Goal: Task Accomplishment & Management: Use online tool/utility

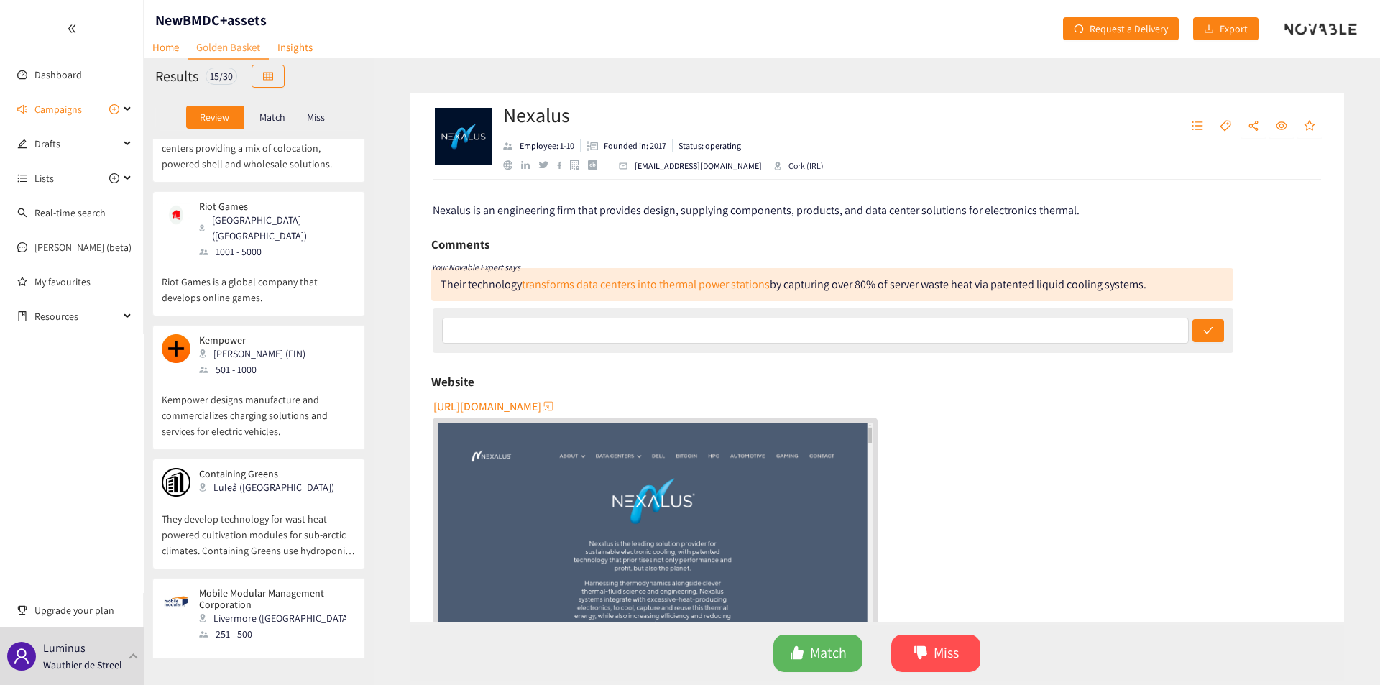
scroll to position [1436, 0]
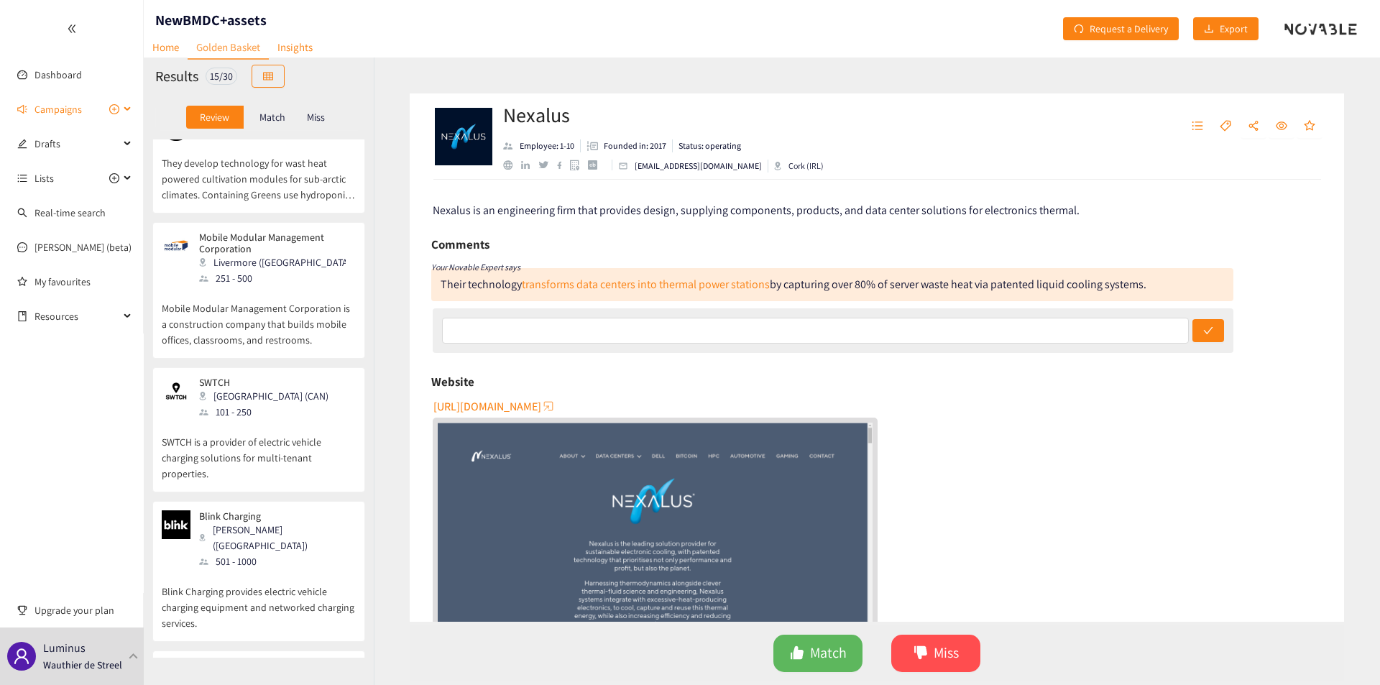
click at [128, 106] on div "Campaigns" at bounding box center [72, 109] width 144 height 29
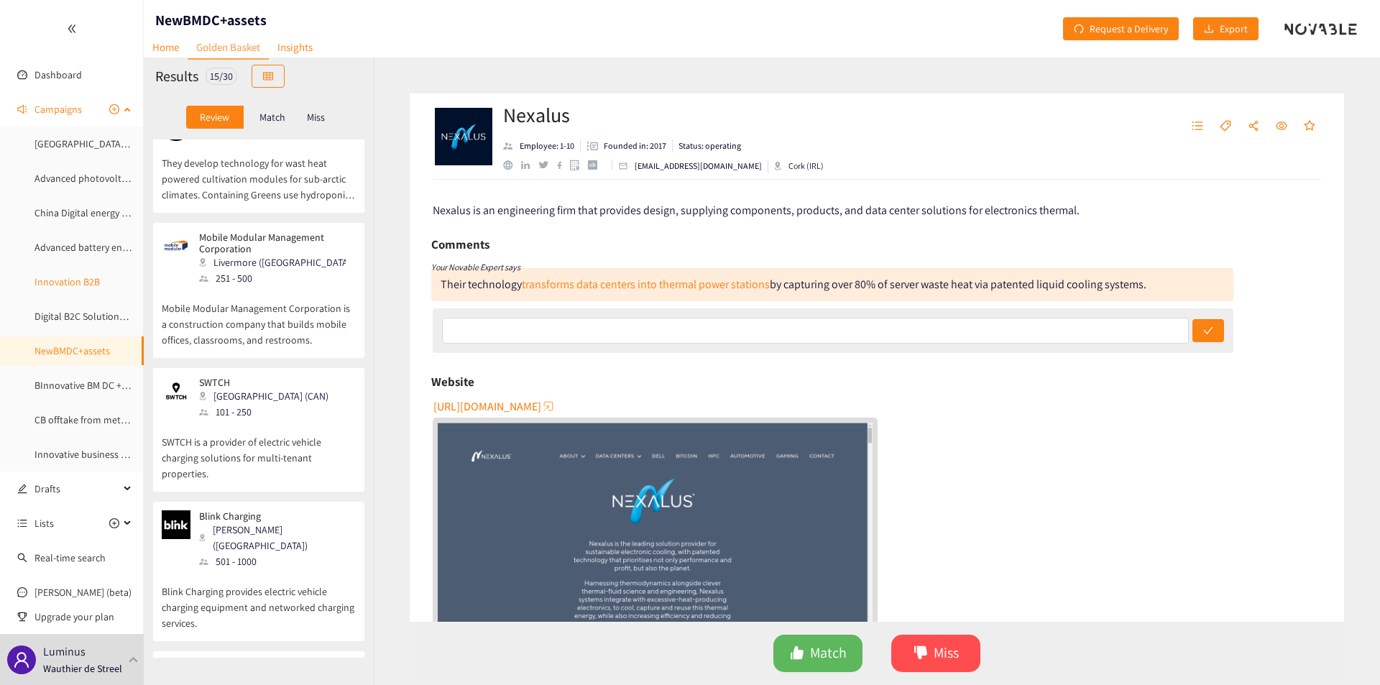
click at [50, 284] on link "Innovation B2B" at bounding box center [66, 281] width 65 height 13
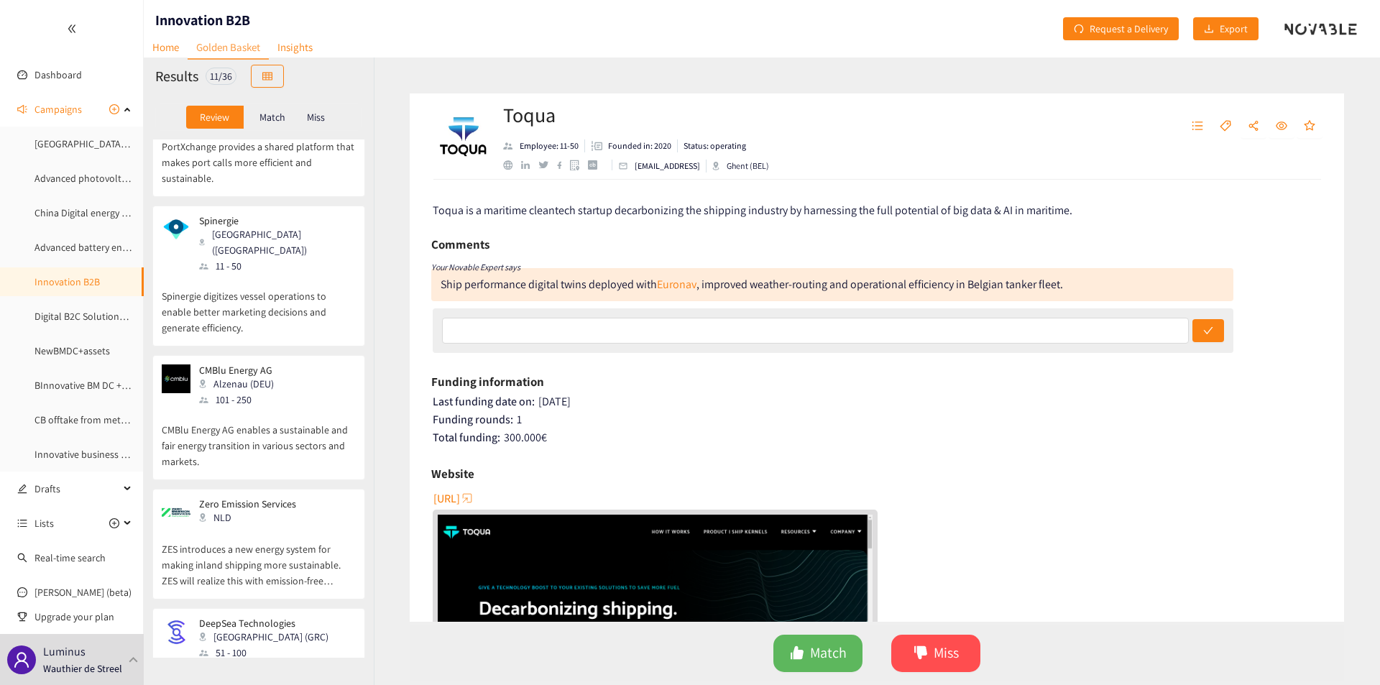
scroll to position [599, 0]
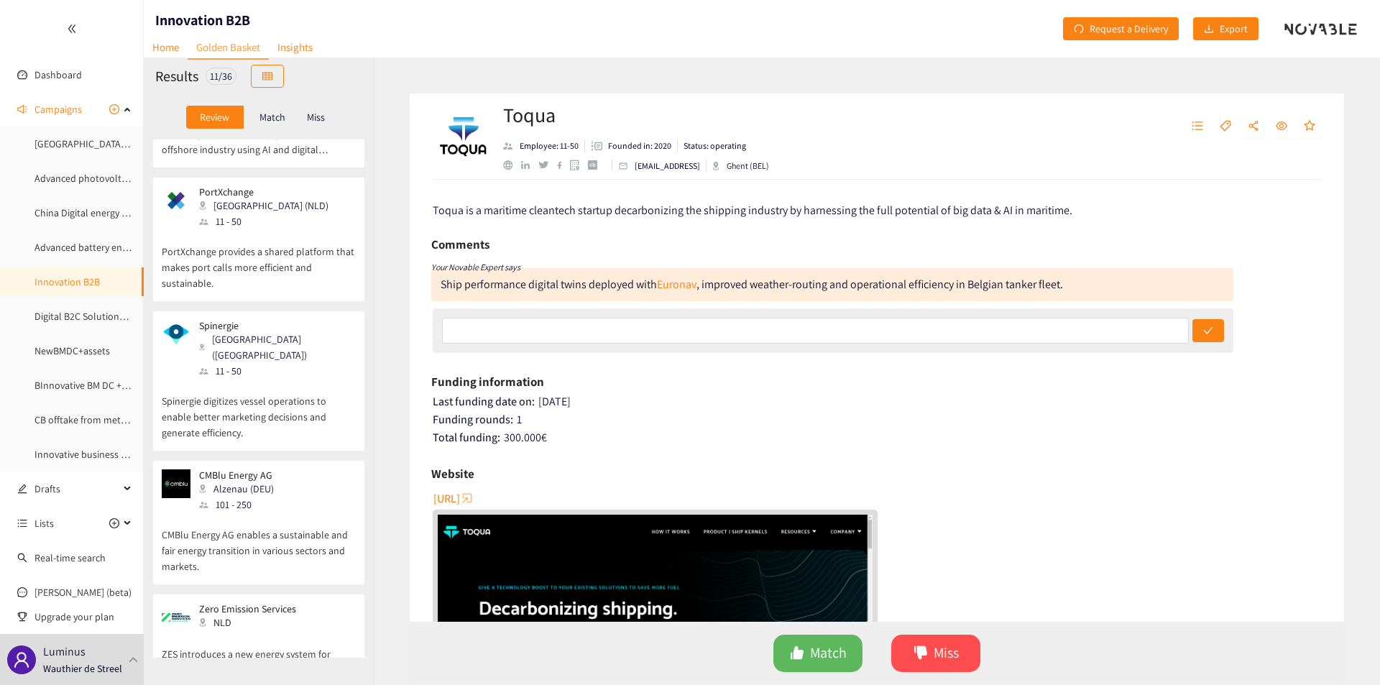
click at [297, 379] on p "Spinergie digitizes vessel operations to enable better marketing decisions and …" at bounding box center [259, 410] width 194 height 62
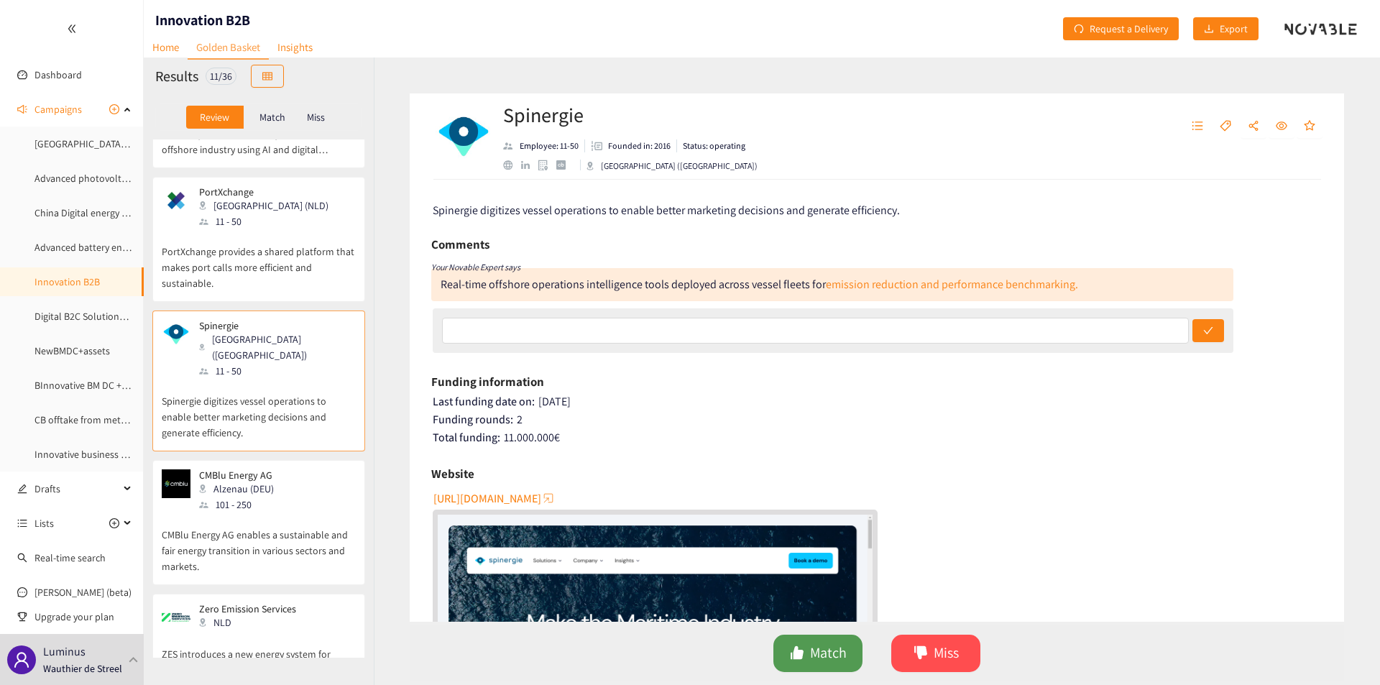
click at [813, 657] on span "Match" at bounding box center [828, 653] width 37 height 22
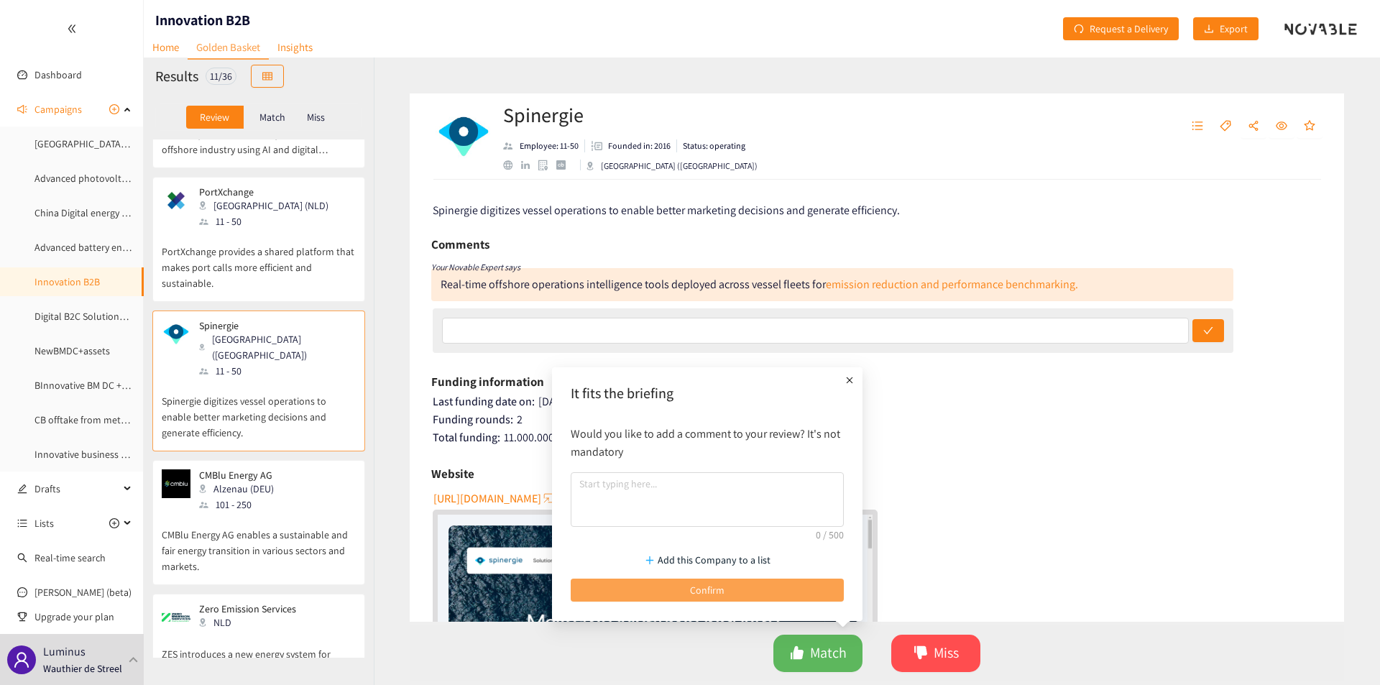
click at [742, 582] on button "Confirm" at bounding box center [706, 589] width 273 height 23
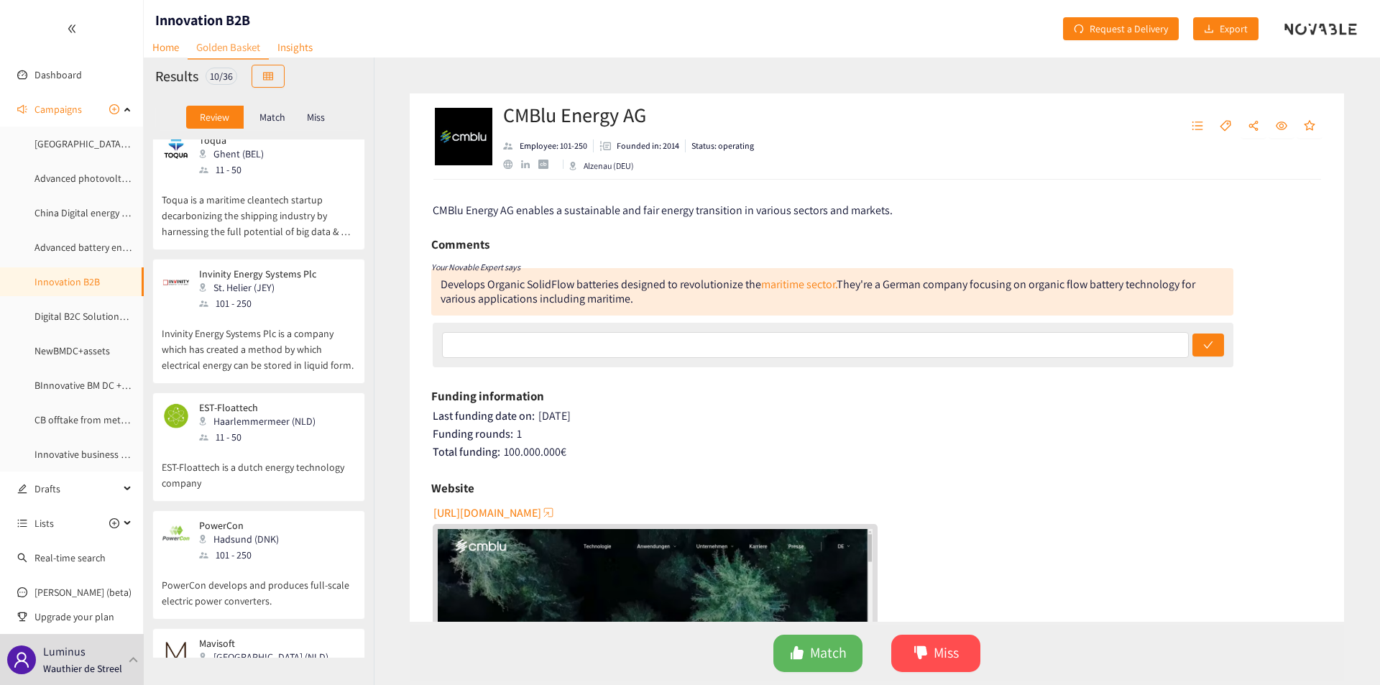
scroll to position [0, 0]
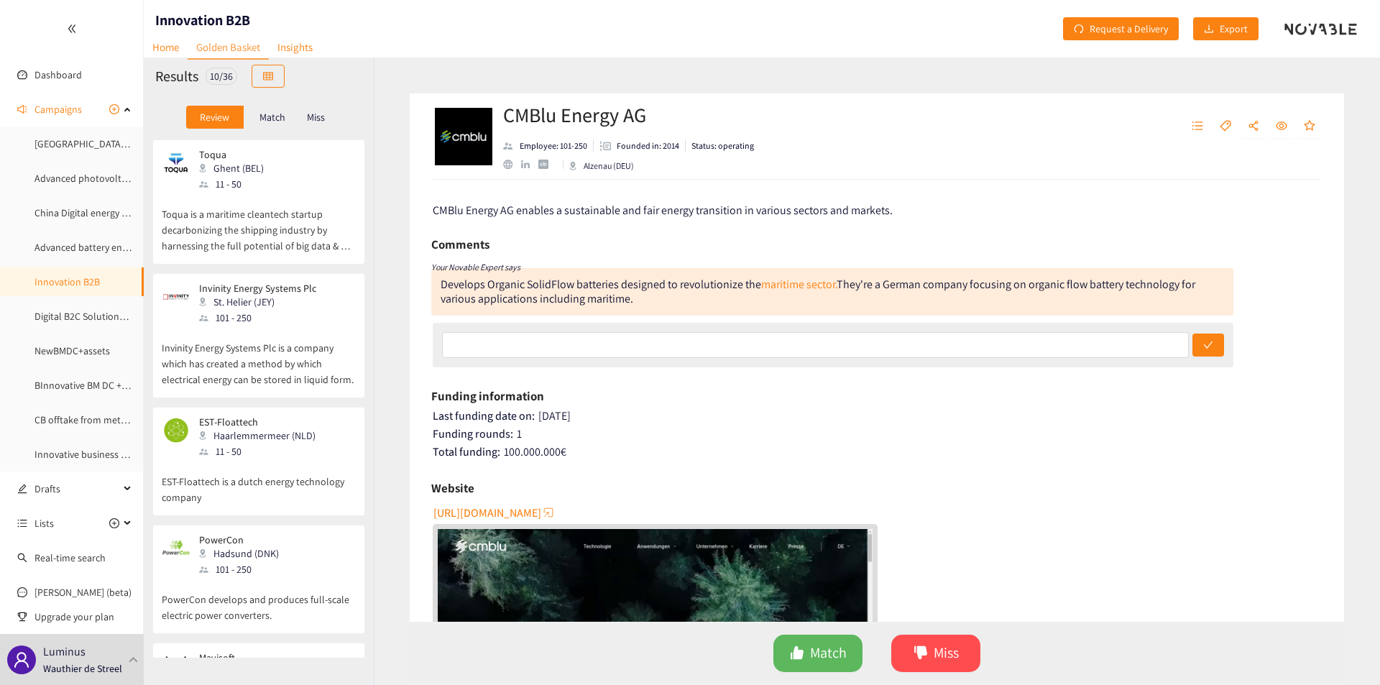
click at [242, 484] on p "EST-Floattech is a dutch energy technology company" at bounding box center [259, 482] width 194 height 46
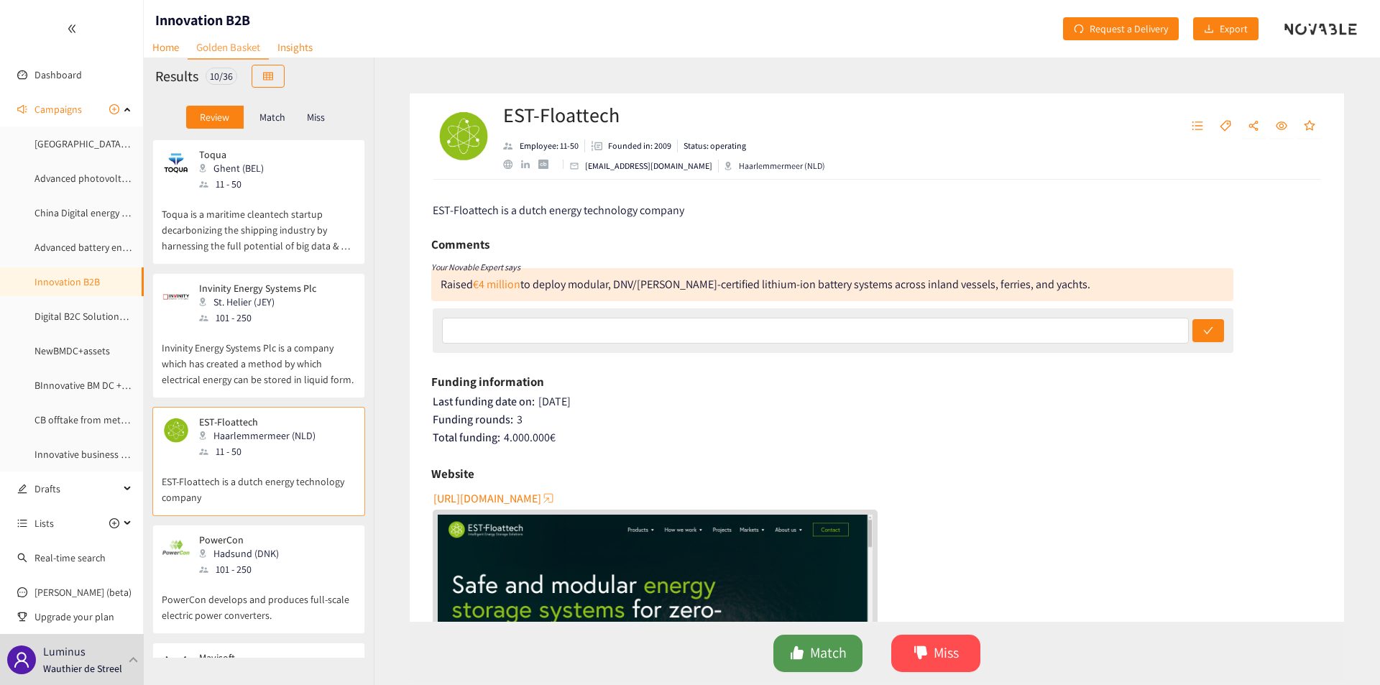
click at [788, 659] on button "Match" at bounding box center [817, 652] width 89 height 37
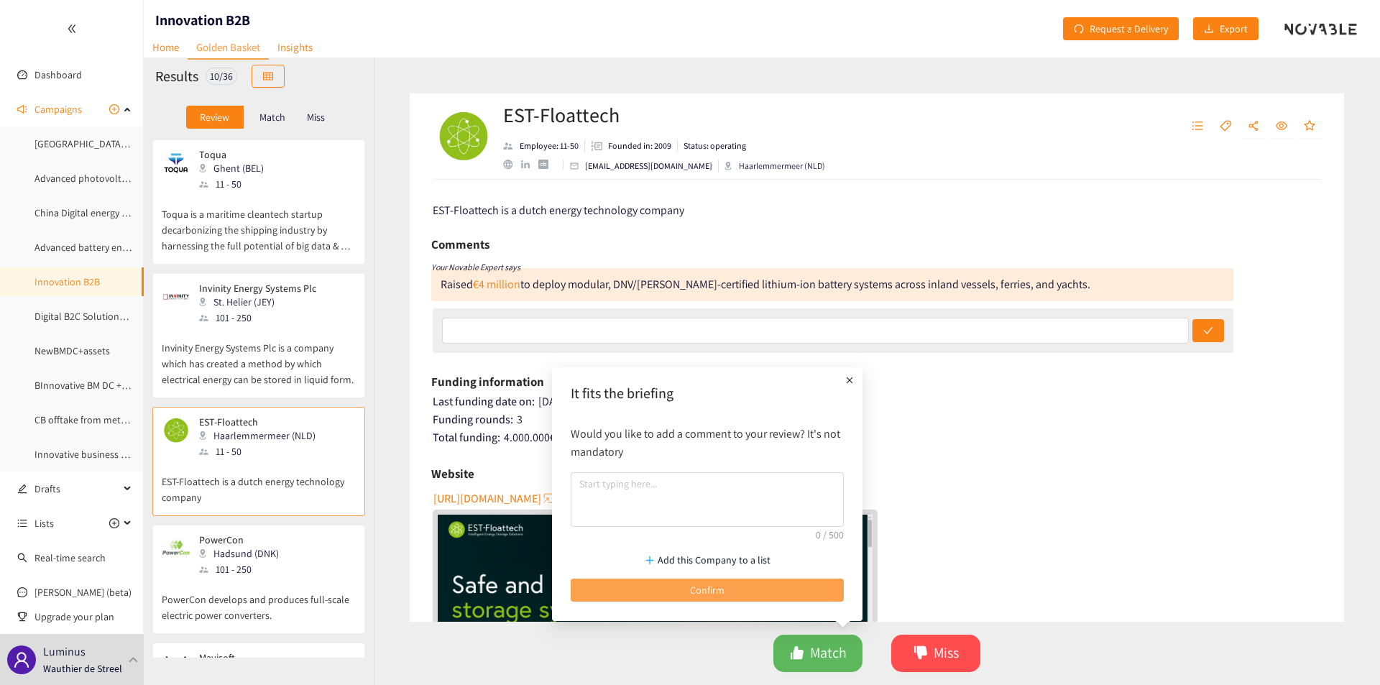
click at [716, 584] on span "Confirm" at bounding box center [707, 590] width 34 height 16
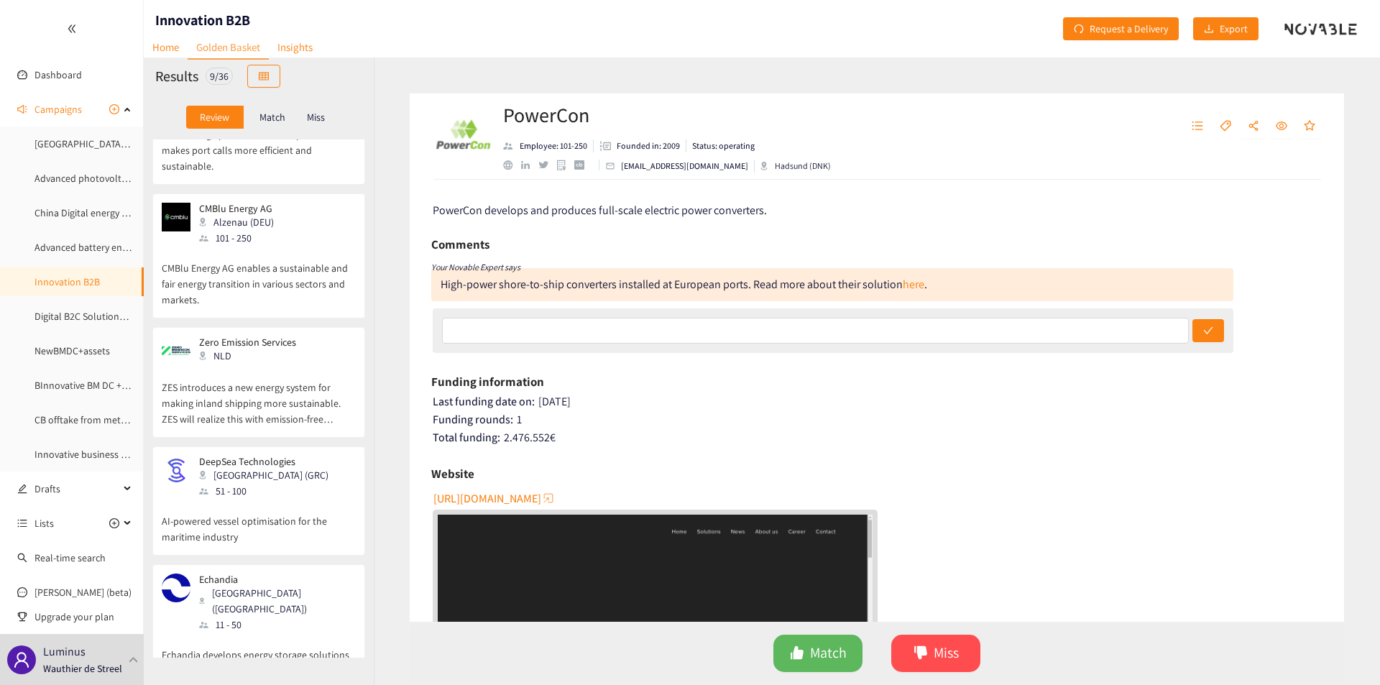
scroll to position [639, 0]
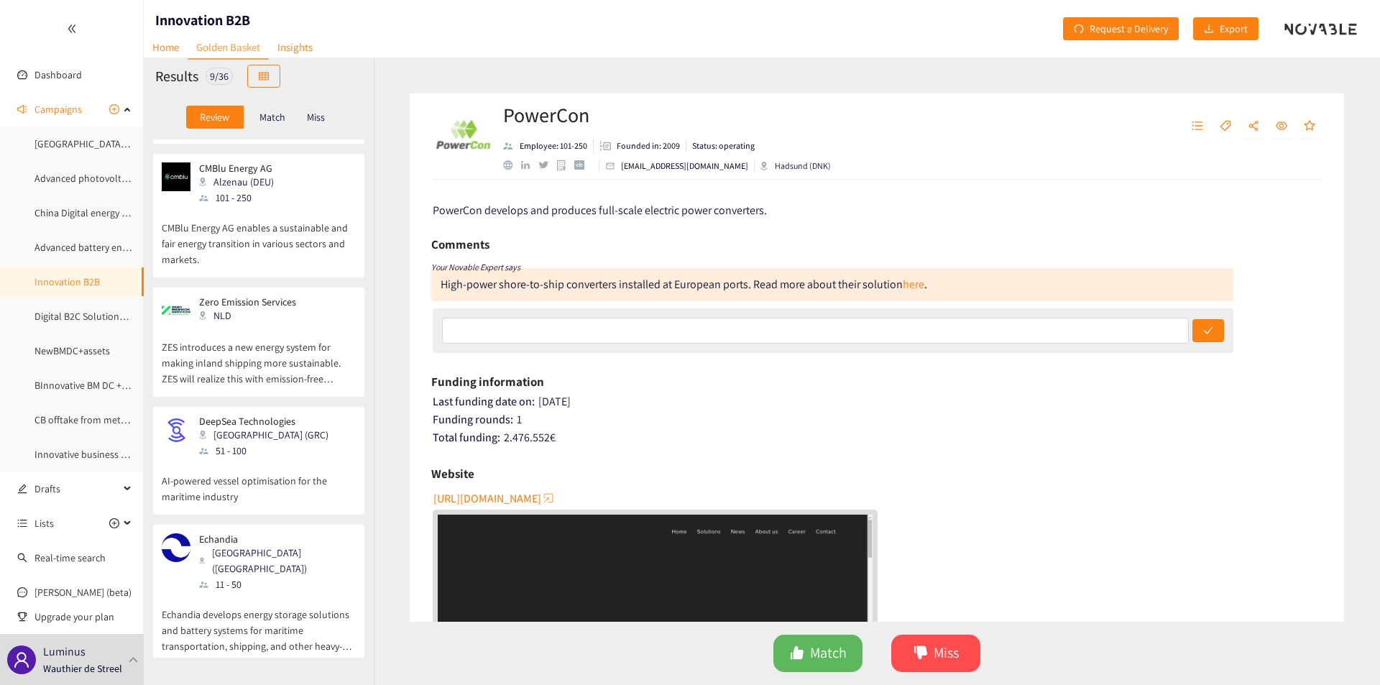
click at [278, 315] on div "NLD" at bounding box center [252, 316] width 106 height 16
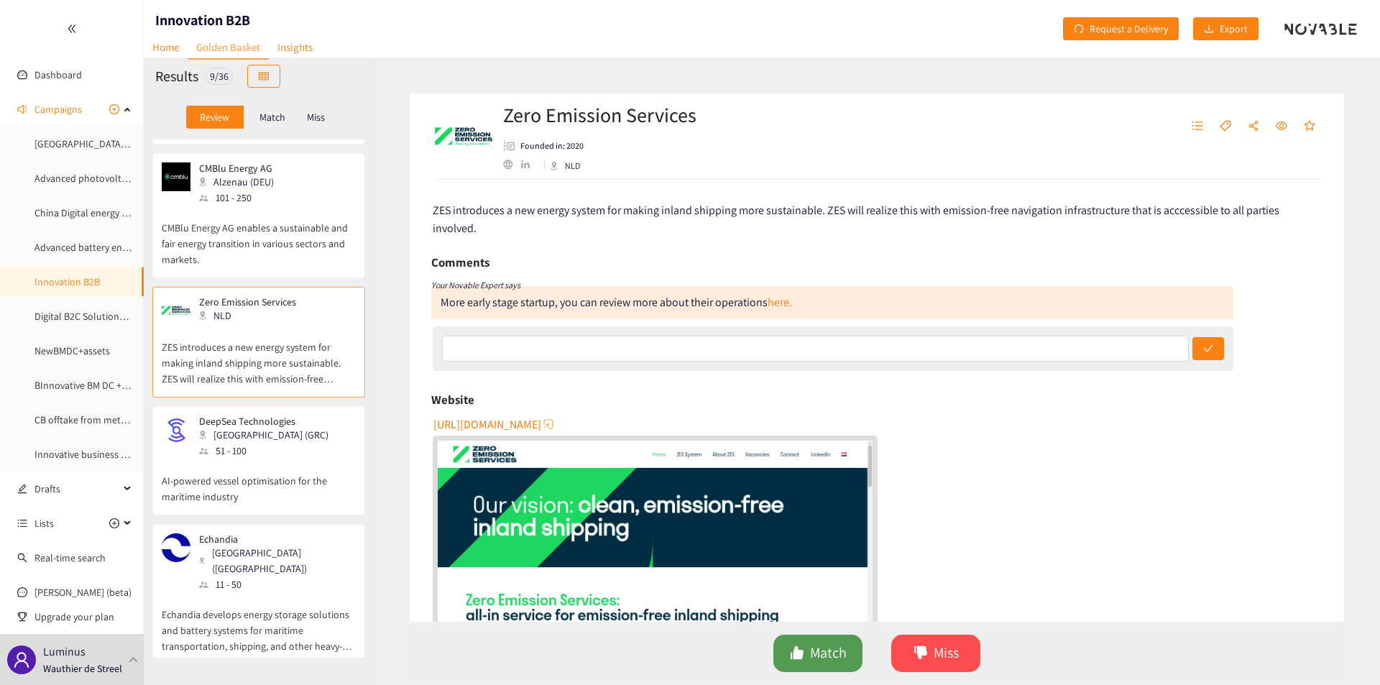
click at [811, 666] on button "Match" at bounding box center [817, 652] width 89 height 37
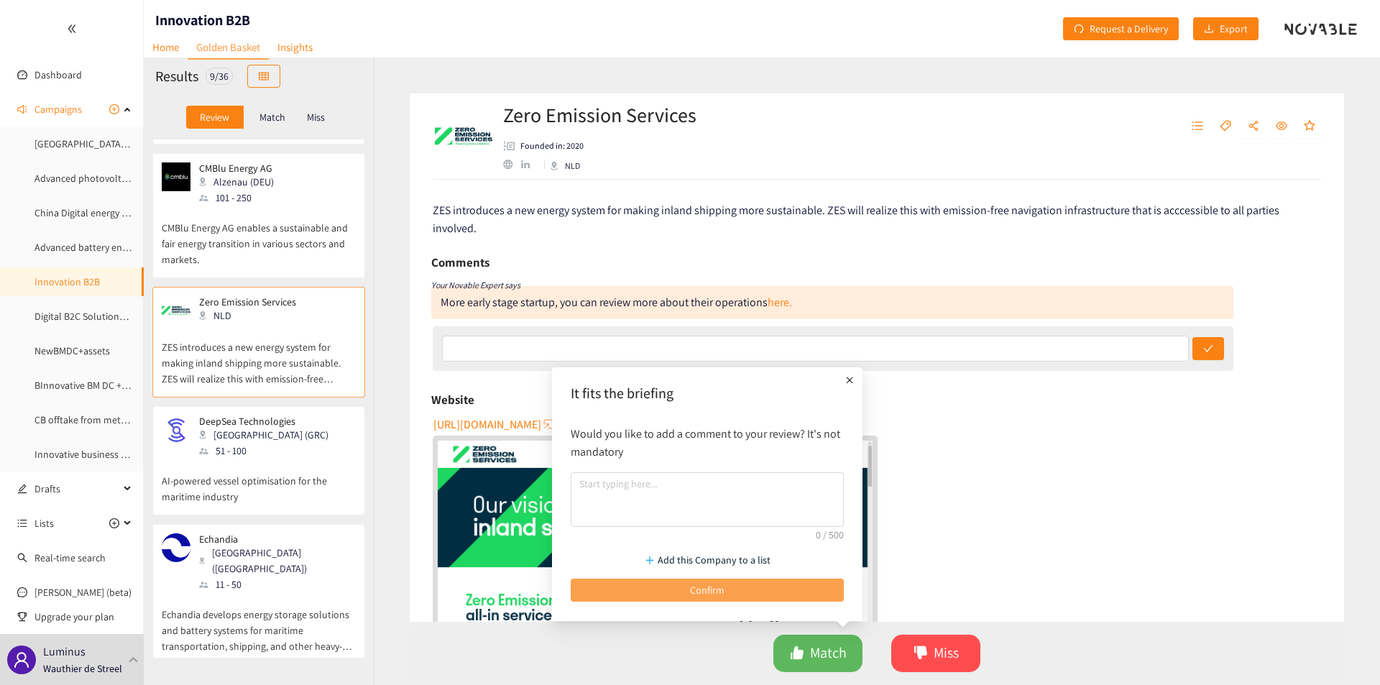
click at [708, 581] on button "Confirm" at bounding box center [706, 589] width 273 height 23
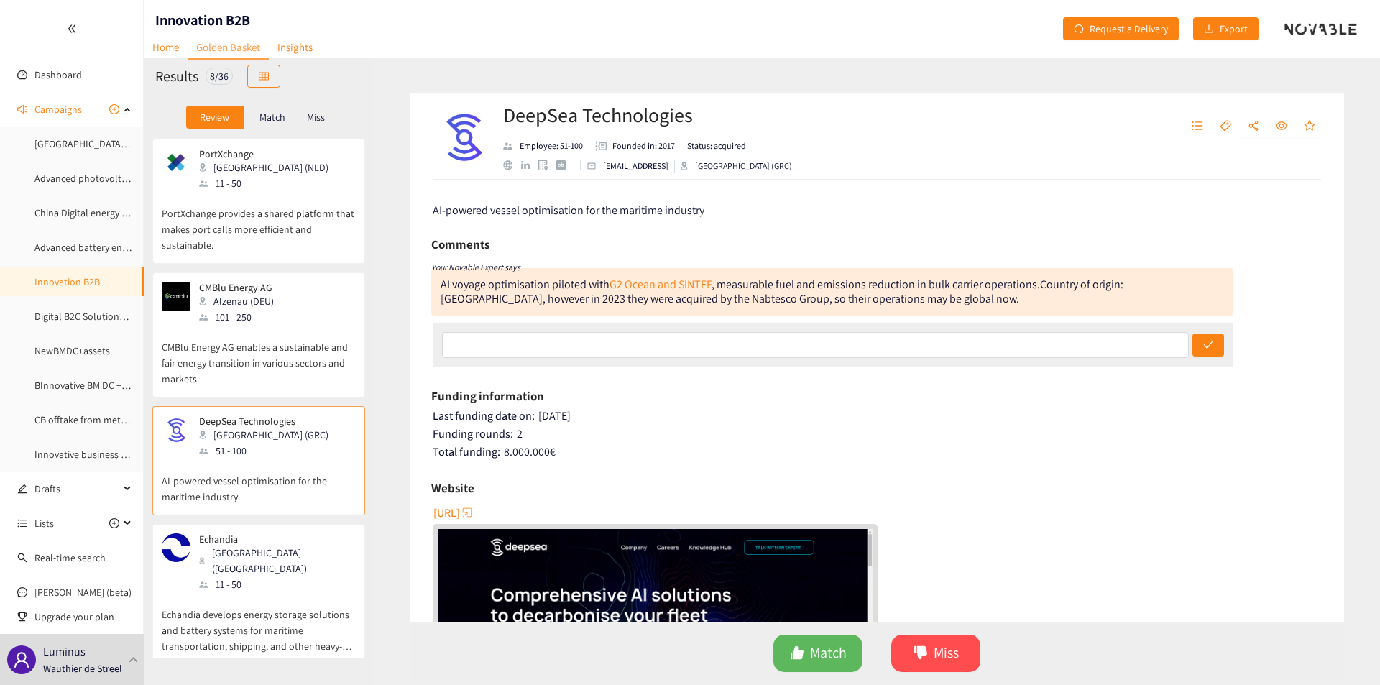
scroll to position [0, 0]
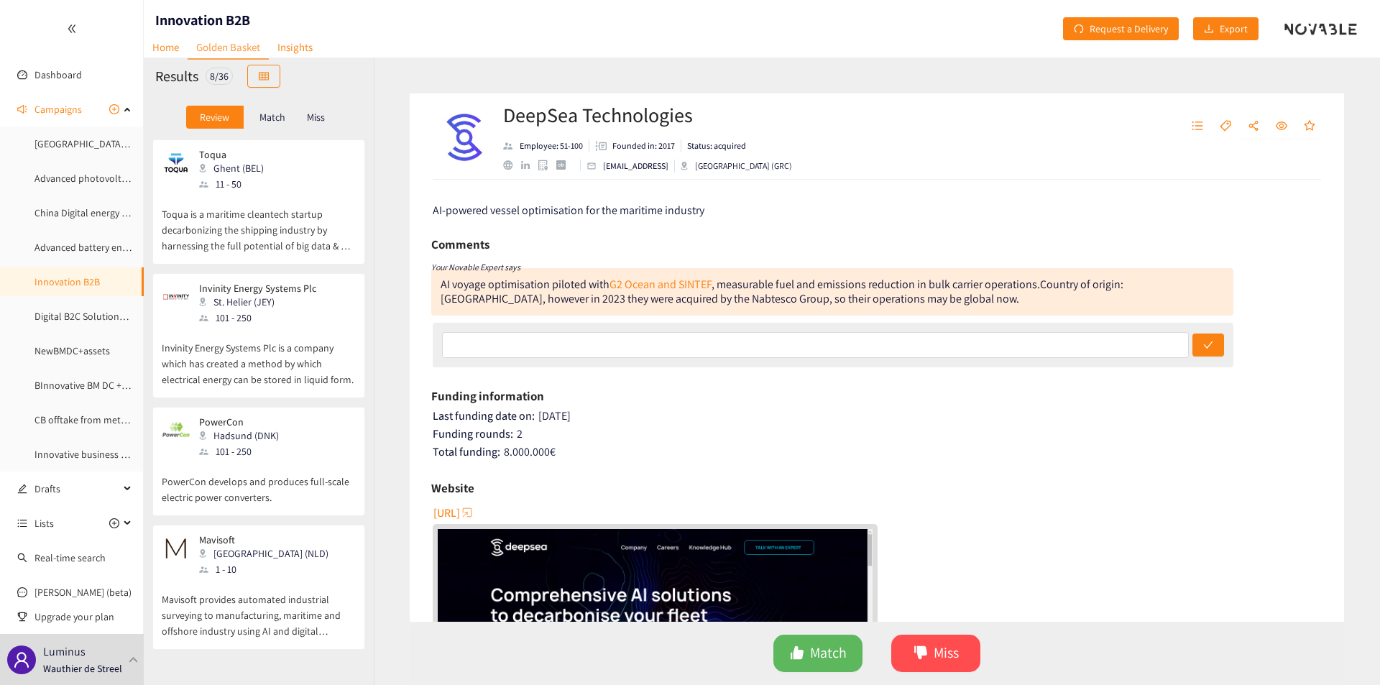
click at [273, 215] on p "Toqua is a maritime cleantech startup decarbonizing the shipping industry by ha…" at bounding box center [259, 223] width 194 height 62
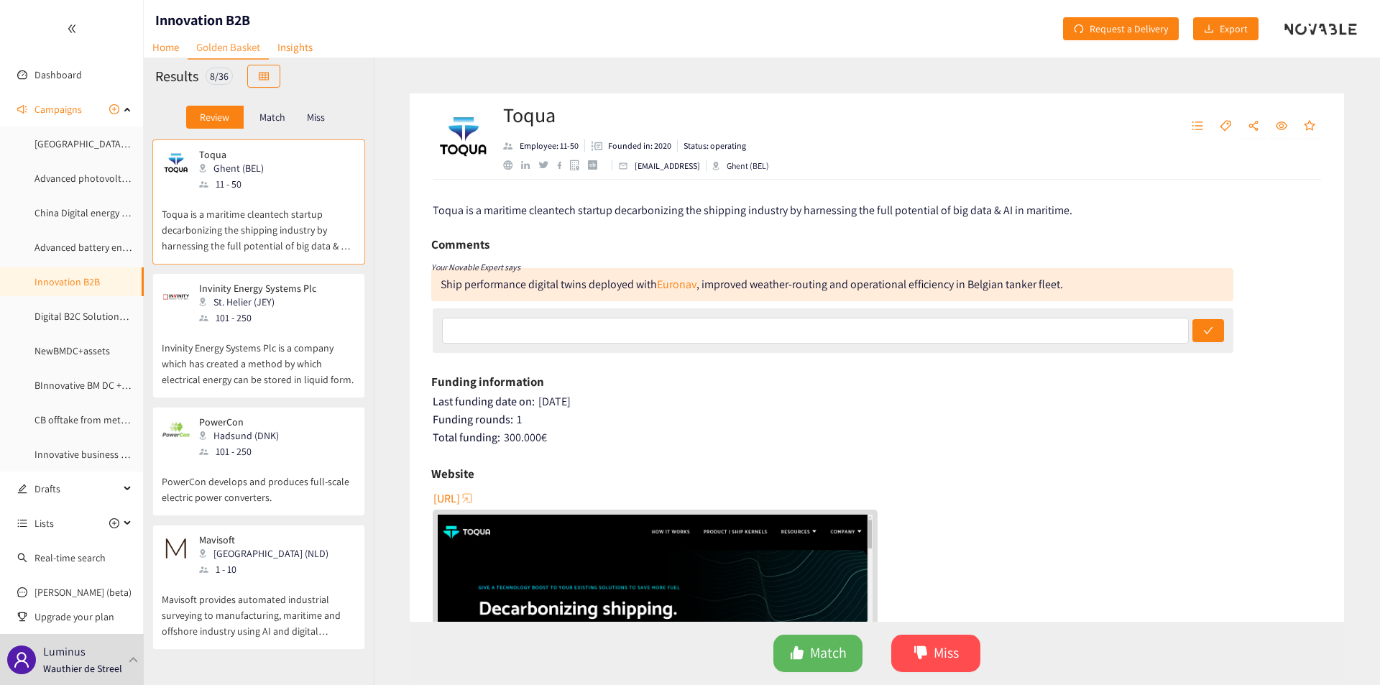
click at [576, 285] on div "Ship performance digital twins deployed with Euronav , improved weather-routing…" at bounding box center [751, 284] width 622 height 15
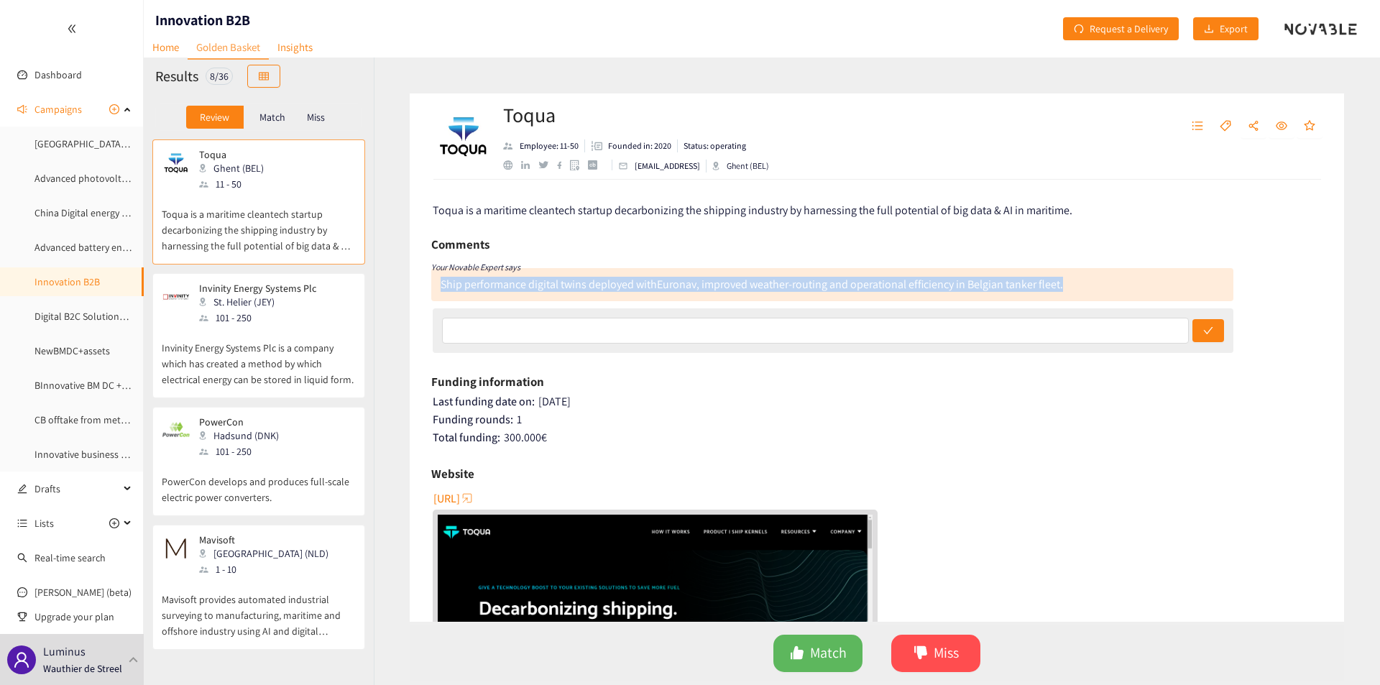
click at [576, 285] on div "Ship performance digital twins deployed with Euronav , improved weather-routing…" at bounding box center [751, 284] width 622 height 15
copy div "Ship performance digital twins deployed with Euronav , improved weather-routing…"
click at [576, 285] on div "Ship performance digital twins deployed with Euronav , improved weather-routing…" at bounding box center [751, 284] width 622 height 15
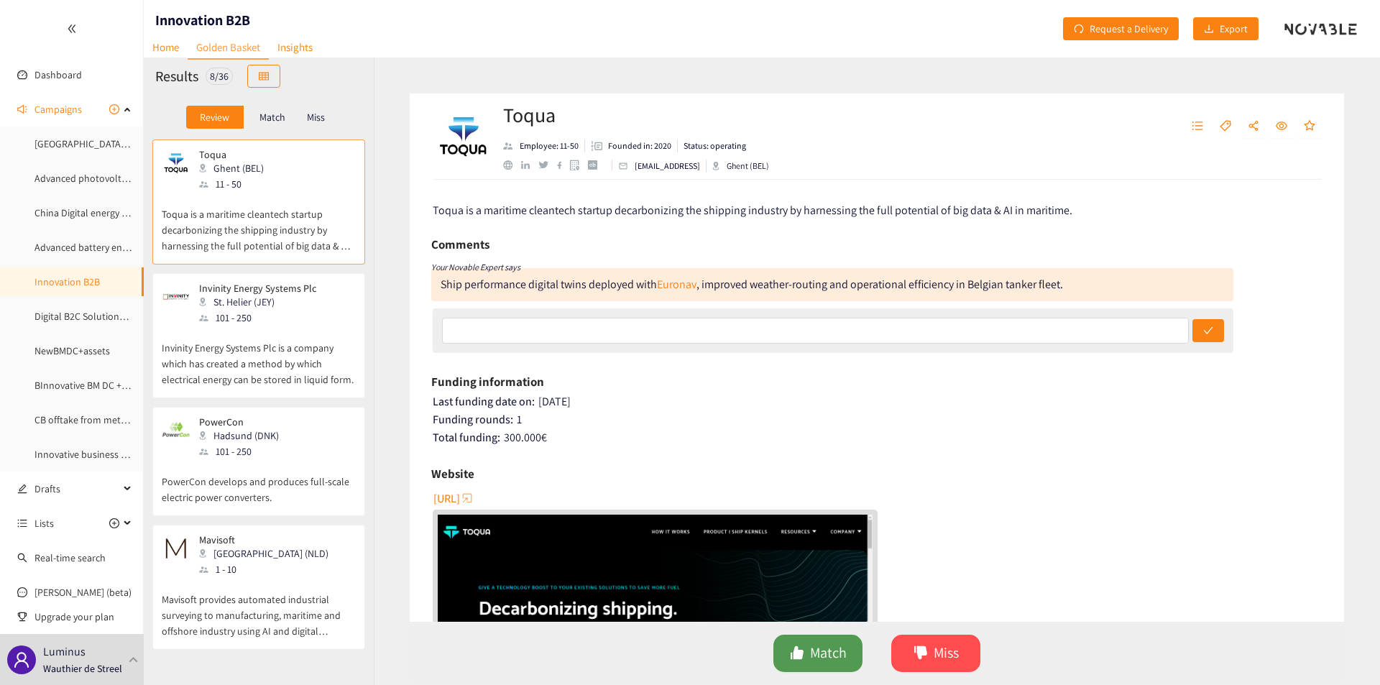
click at [804, 650] on button "Match" at bounding box center [817, 652] width 89 height 37
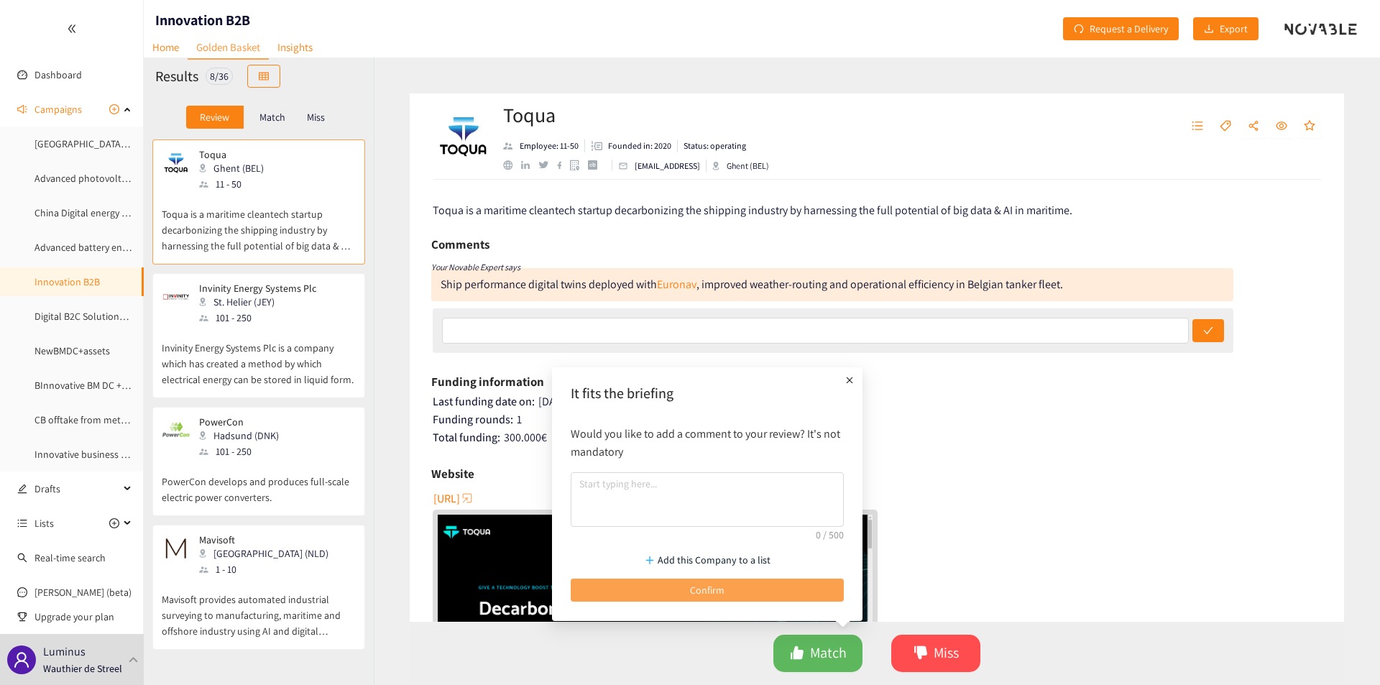
click at [757, 580] on button "Confirm" at bounding box center [706, 589] width 273 height 23
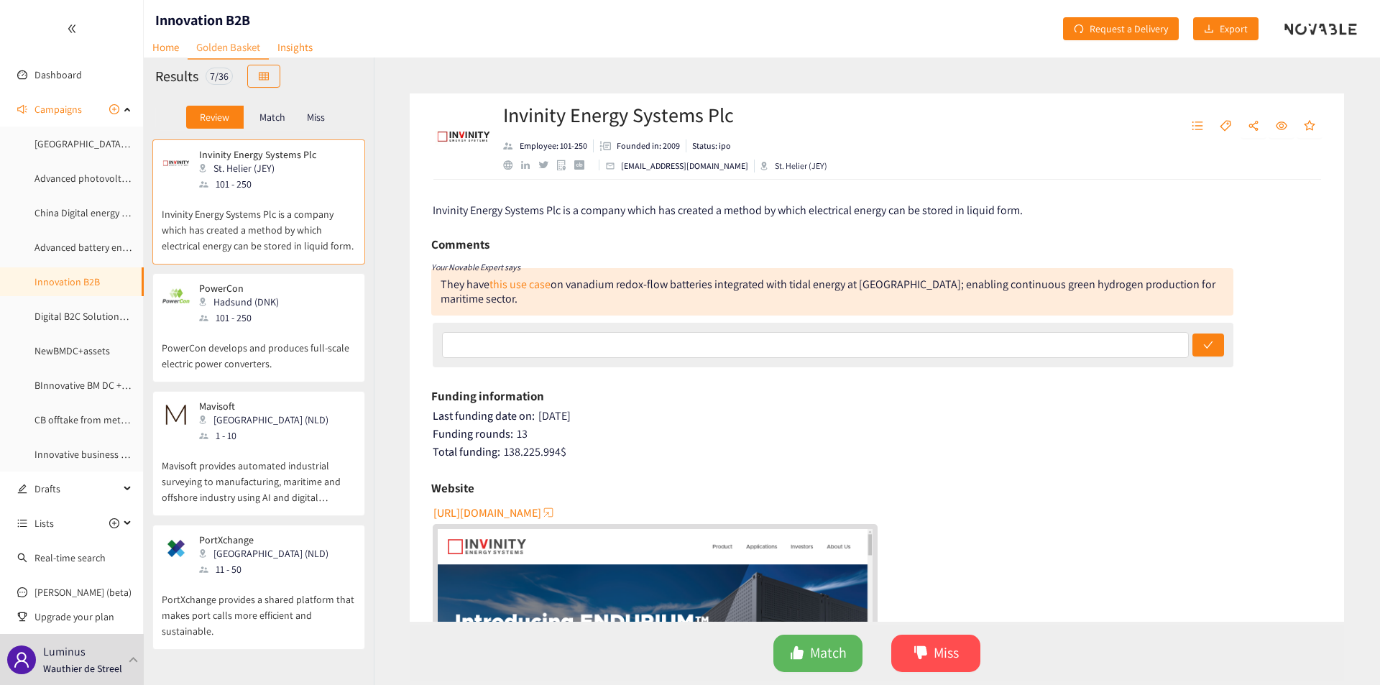
click at [815, 214] on span "Invinity Energy Systems Plc is a company which has created a method by which el…" at bounding box center [728, 210] width 590 height 15
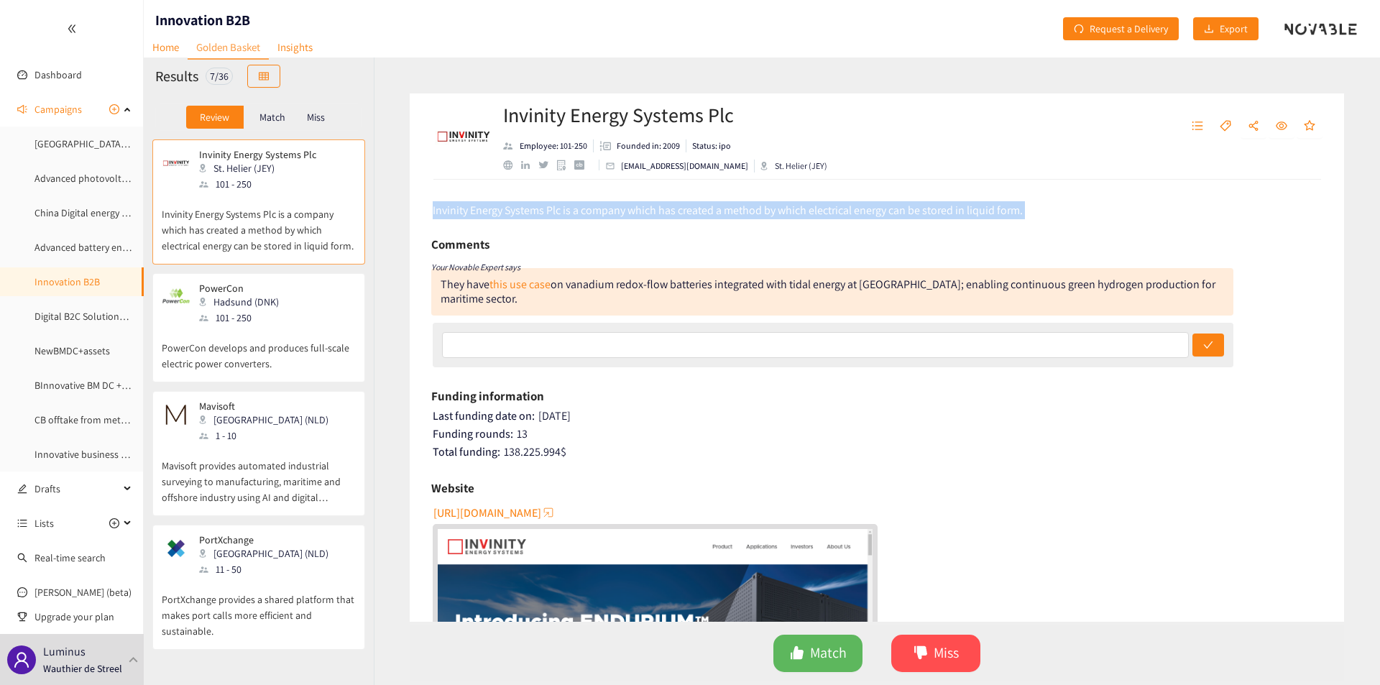
click at [815, 214] on span "Invinity Energy Systems Plc is a company which has created a method by which el…" at bounding box center [728, 210] width 590 height 15
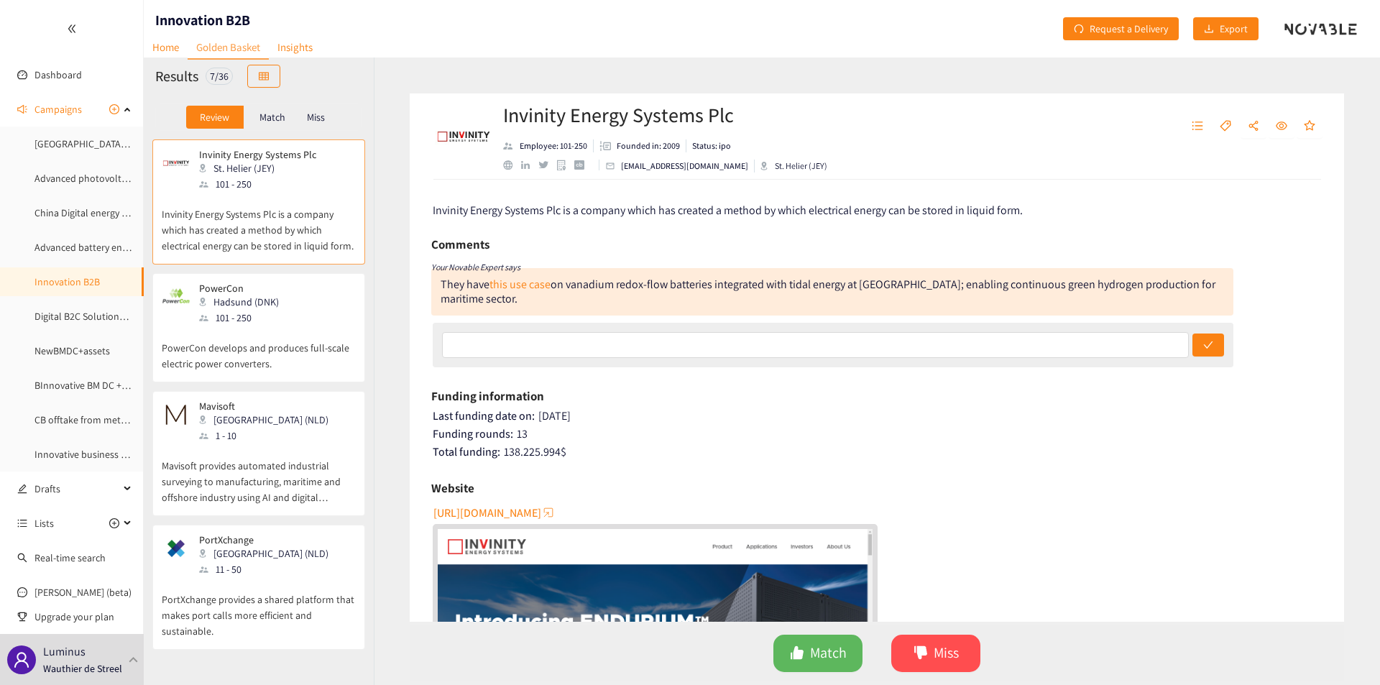
click at [222, 323] on div "101 - 250" at bounding box center [243, 318] width 88 height 16
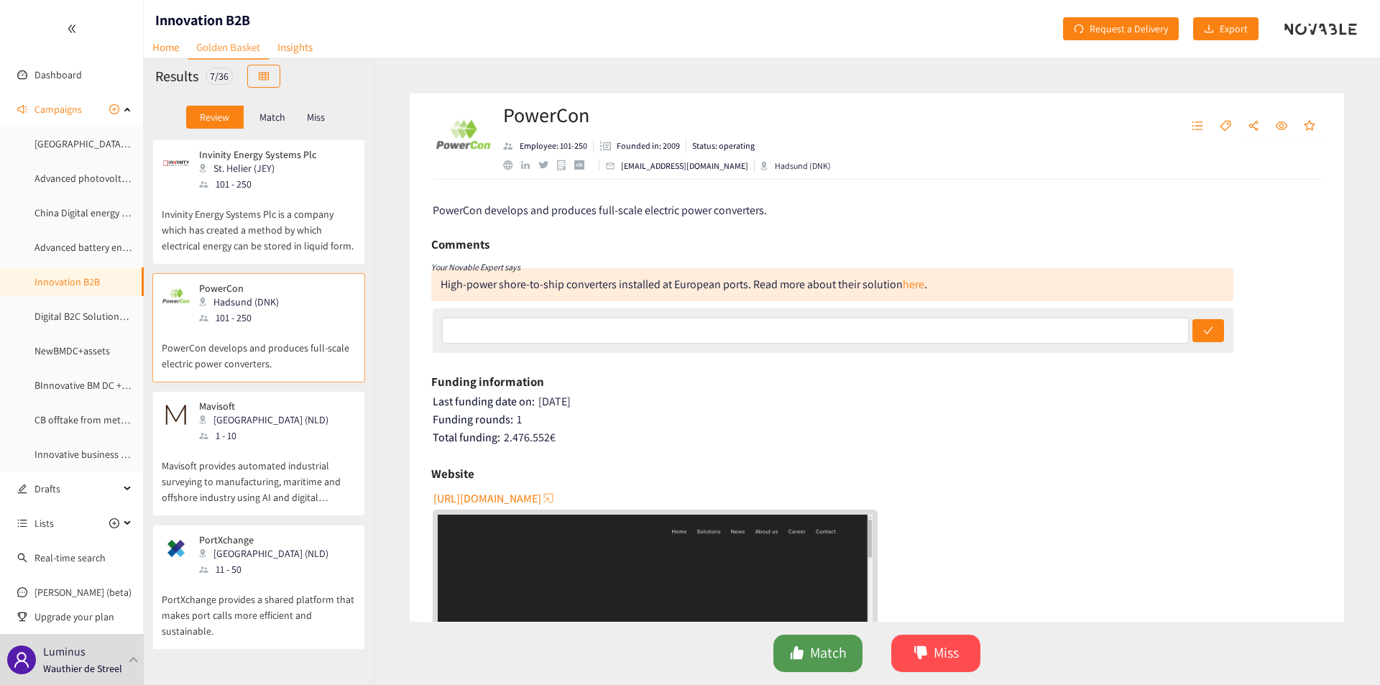
click at [816, 647] on span "Match" at bounding box center [828, 653] width 37 height 22
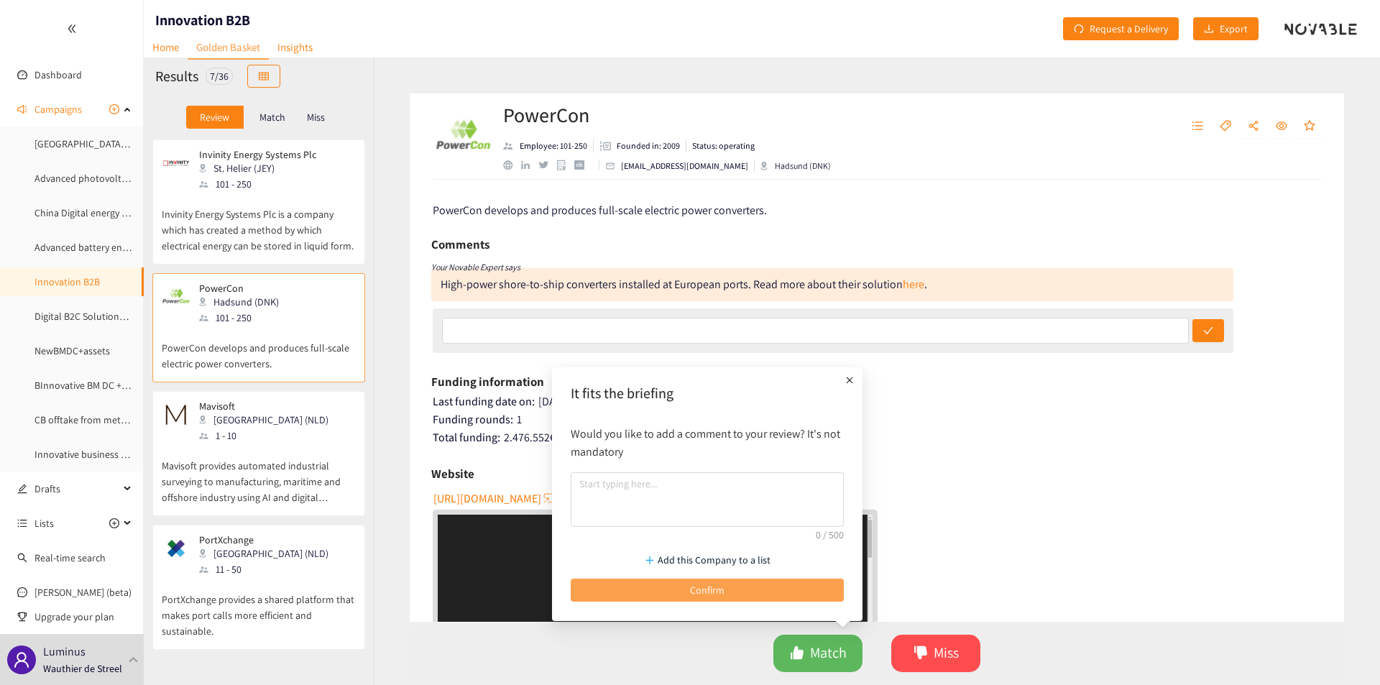
click at [652, 583] on button "Confirm" at bounding box center [706, 589] width 273 height 23
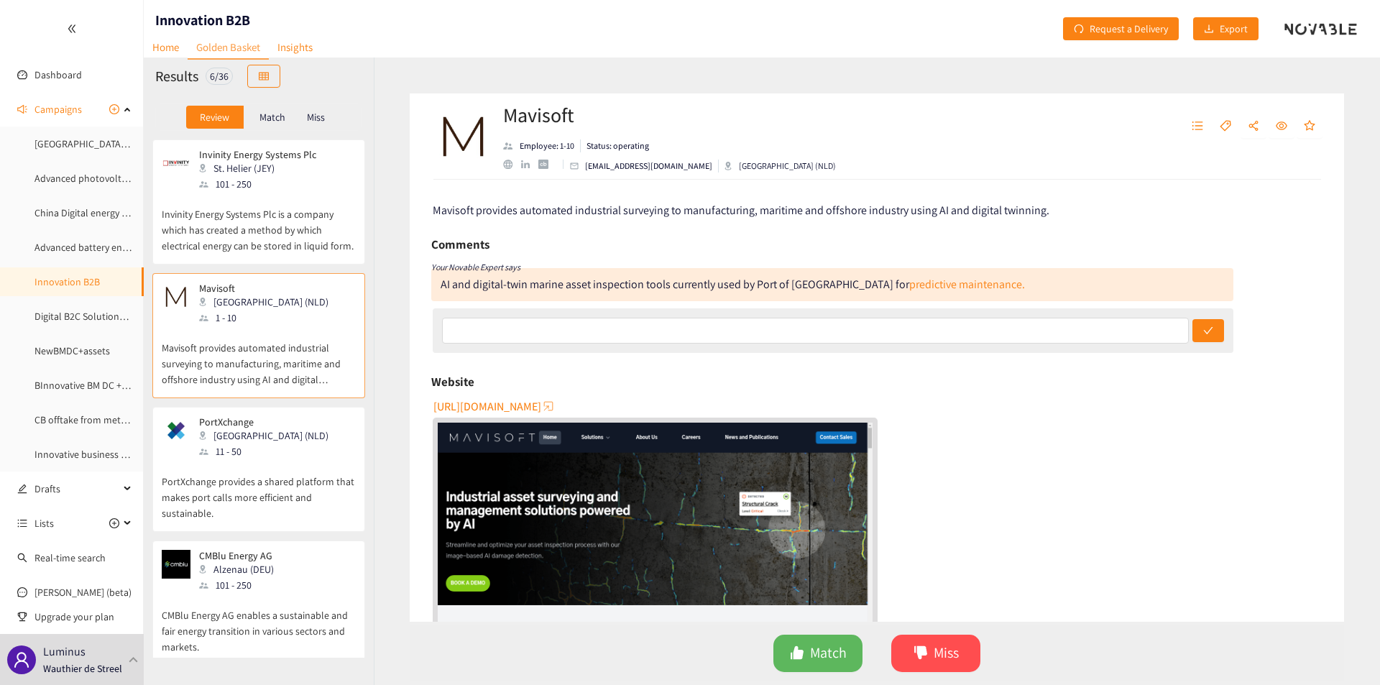
scroll to position [268, 0]
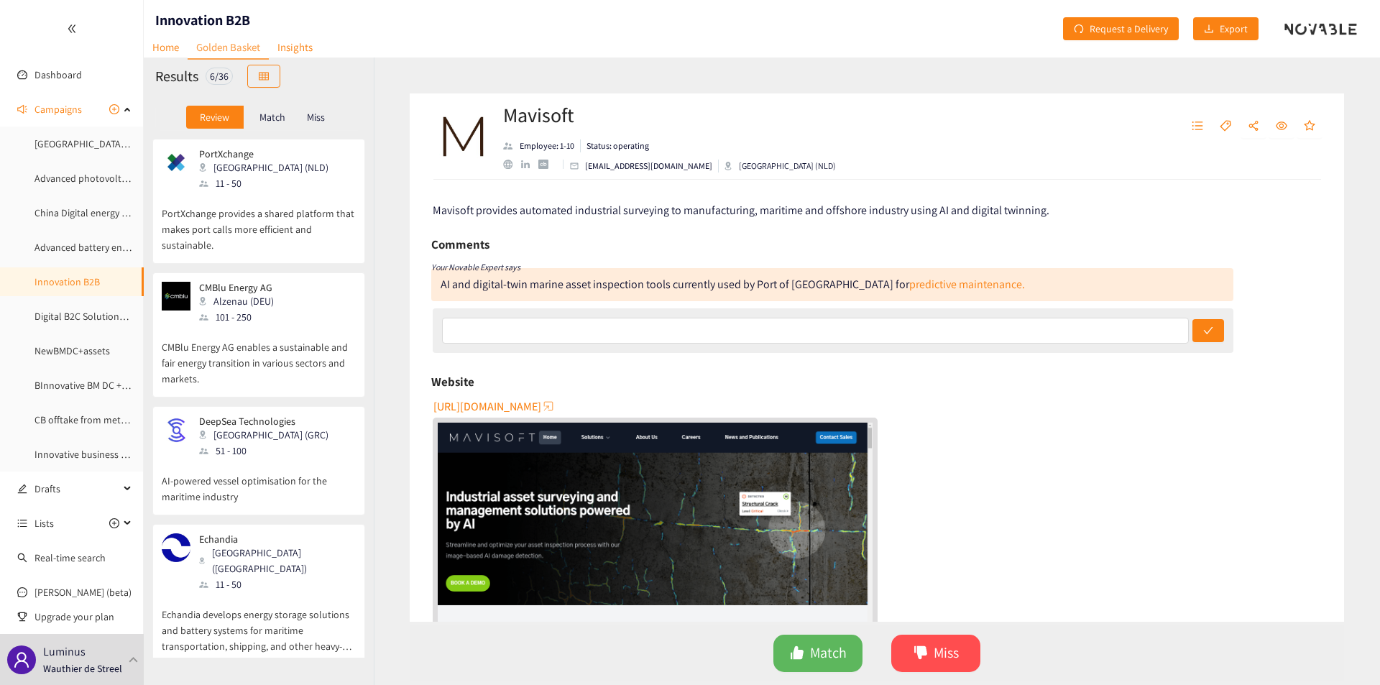
click at [257, 592] on p "Echandia develops energy storage solutions and battery systems for maritime tra…" at bounding box center [259, 623] width 194 height 62
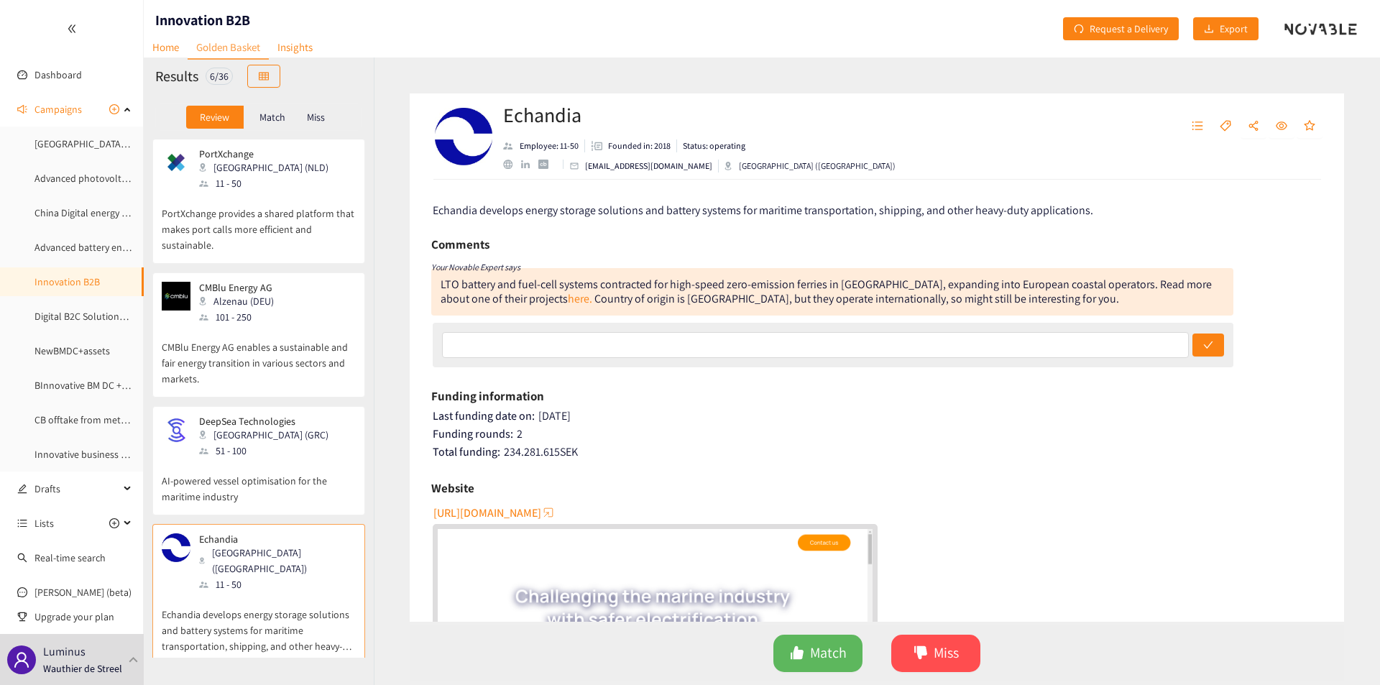
click at [276, 489] on p "AI-powered vessel optimisation for the maritime industry" at bounding box center [259, 481] width 194 height 46
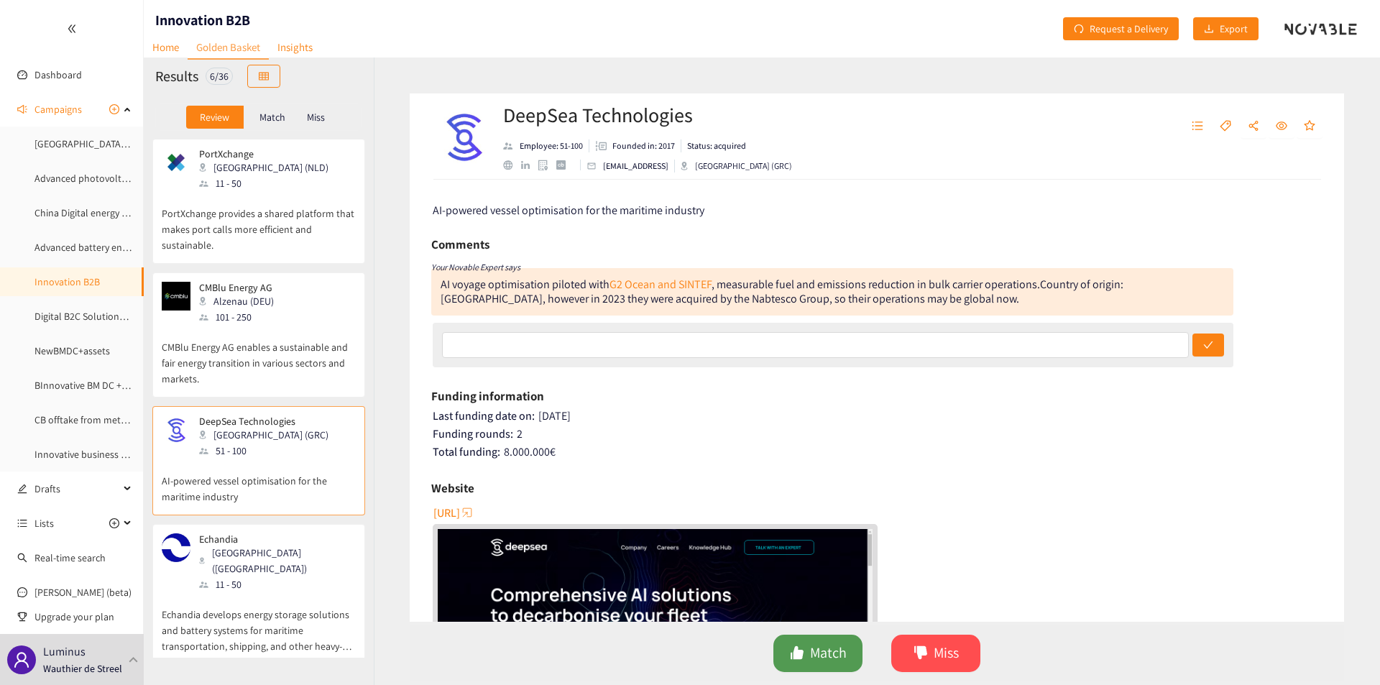
click at [808, 640] on button "Match" at bounding box center [817, 652] width 89 height 37
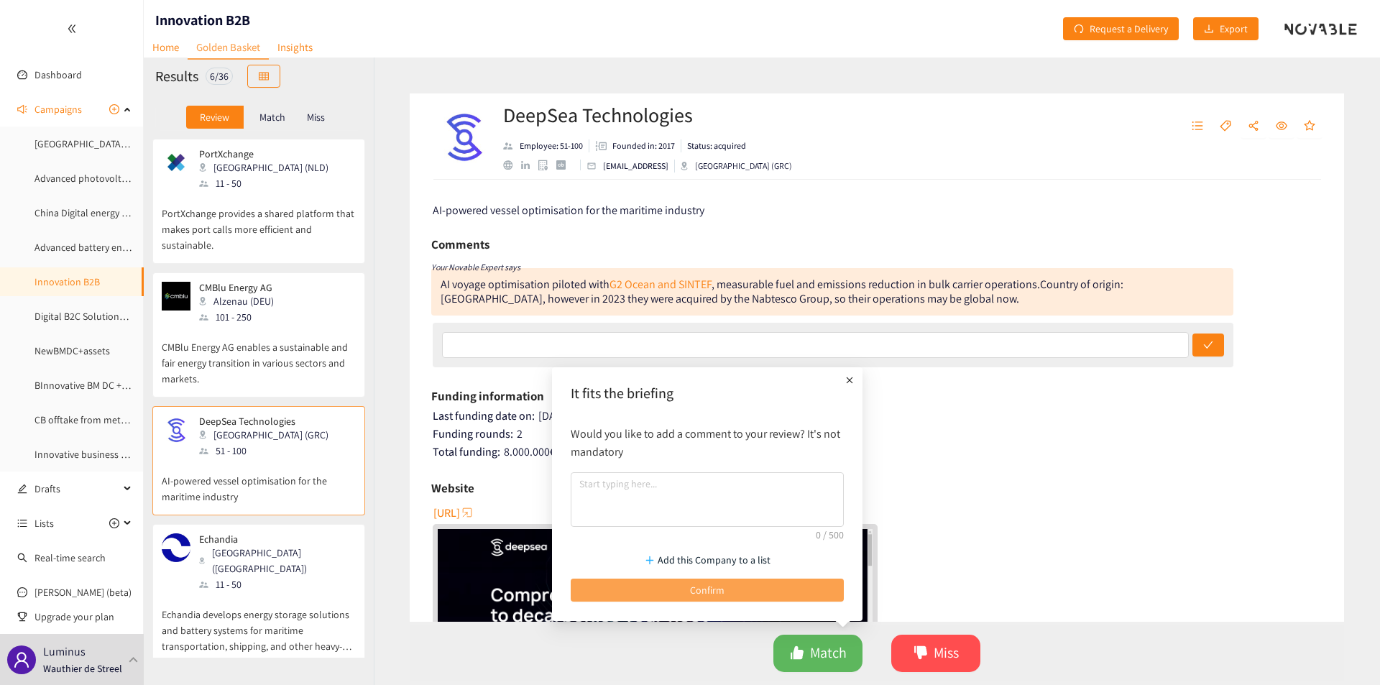
click at [731, 581] on button "Confirm" at bounding box center [706, 589] width 273 height 23
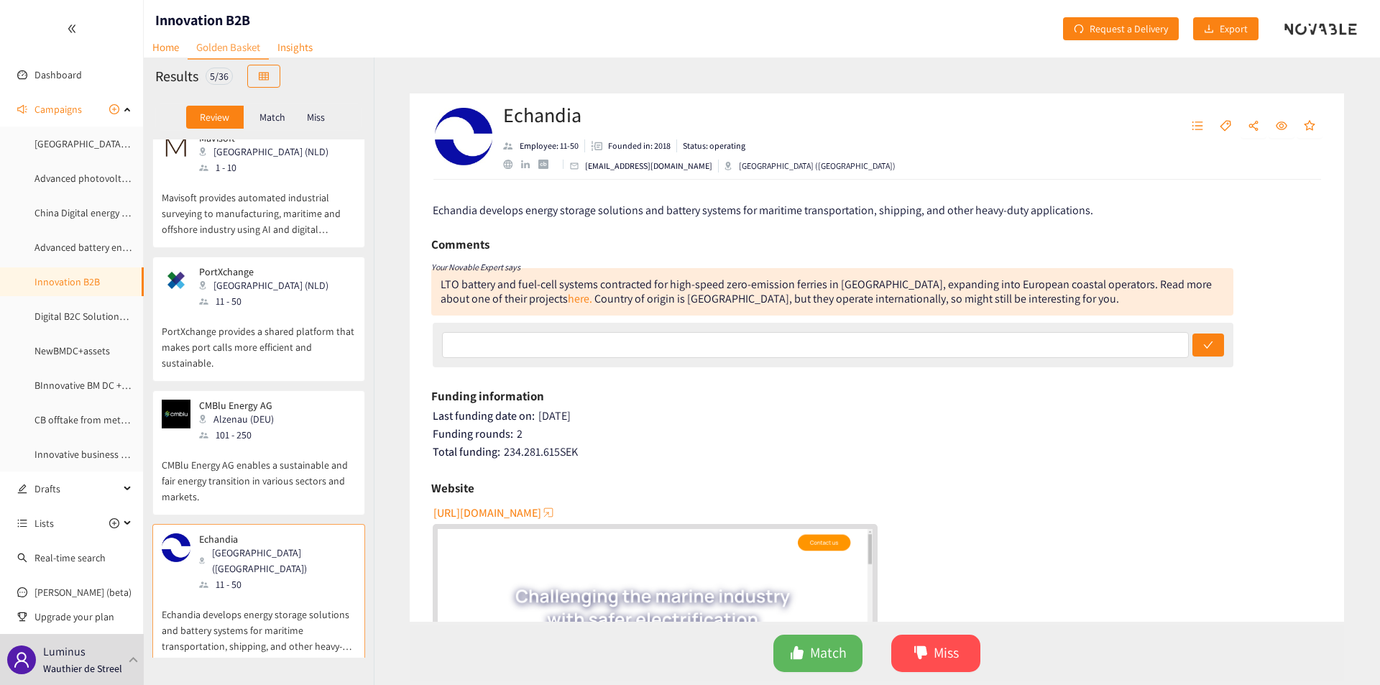
click at [254, 317] on p "PortXchange provides a shared platform that makes port calls more efficient and…" at bounding box center [259, 340] width 194 height 62
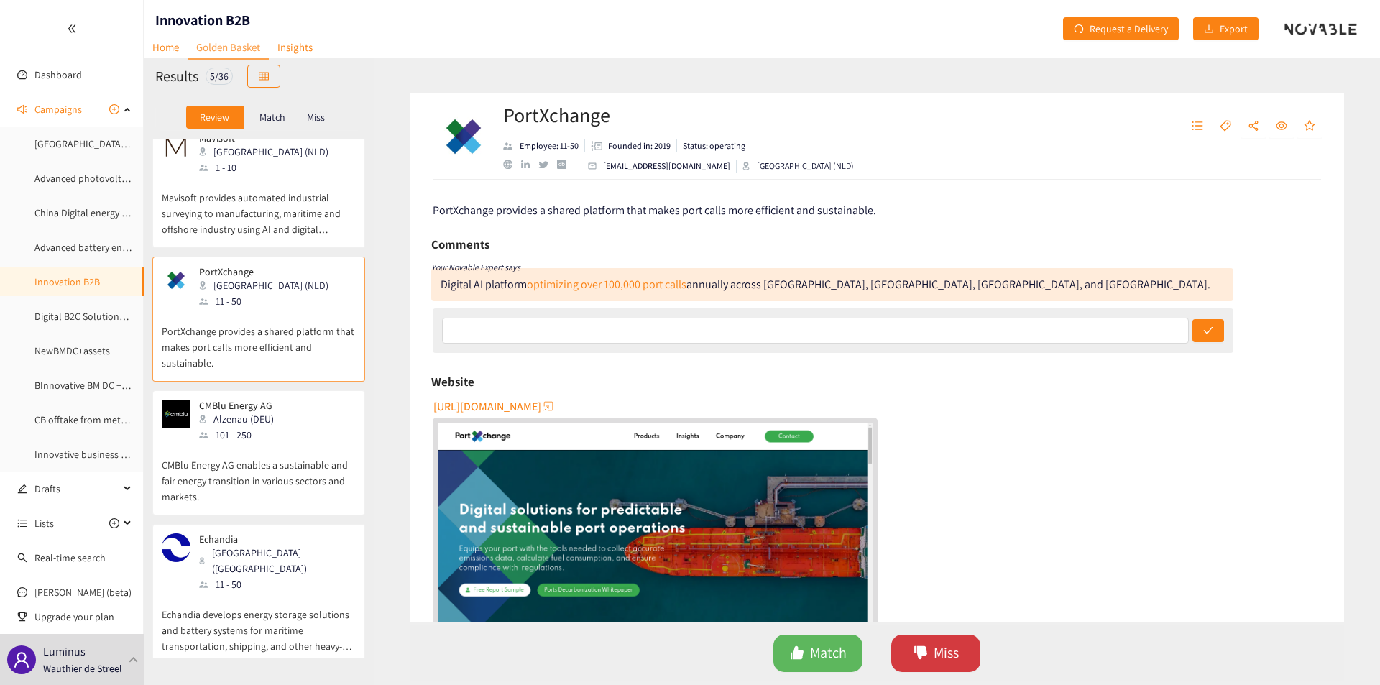
click at [944, 652] on span "Miss" at bounding box center [945, 653] width 25 height 22
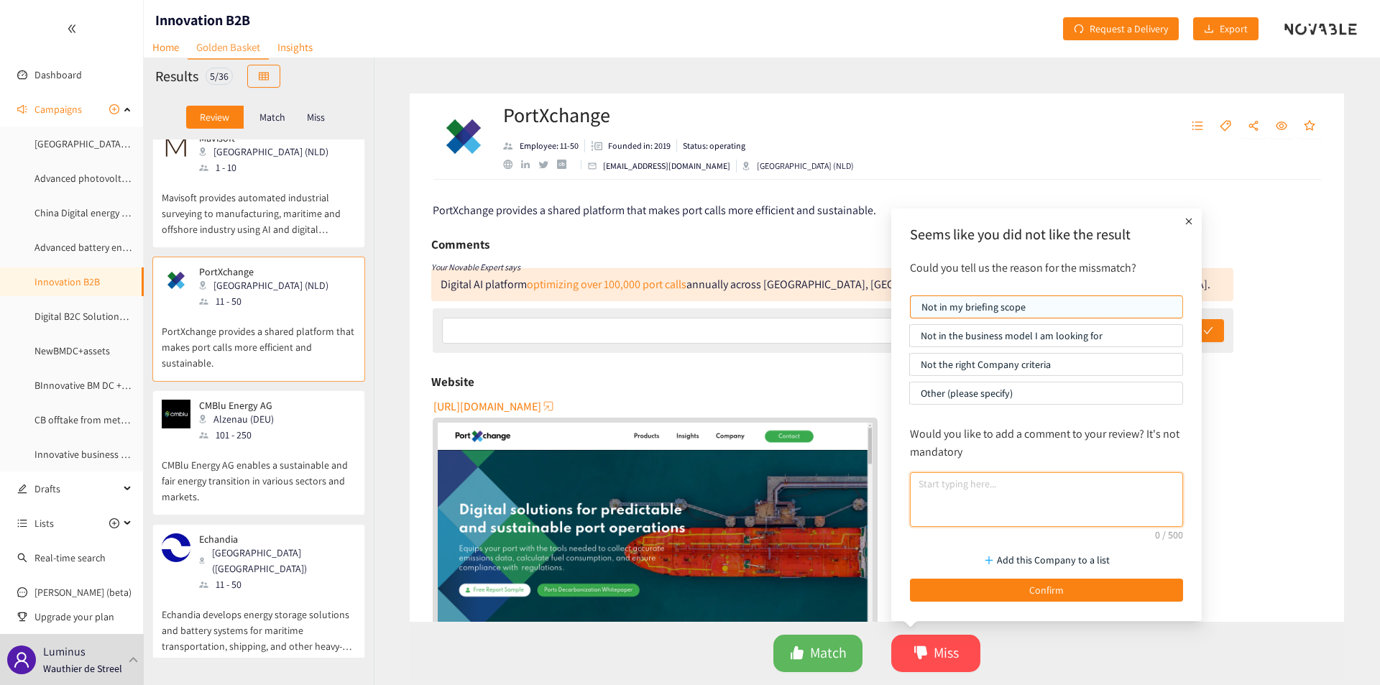
click at [978, 509] on textarea at bounding box center [1046, 499] width 273 height 55
type textarea "Not useful for the industrials"
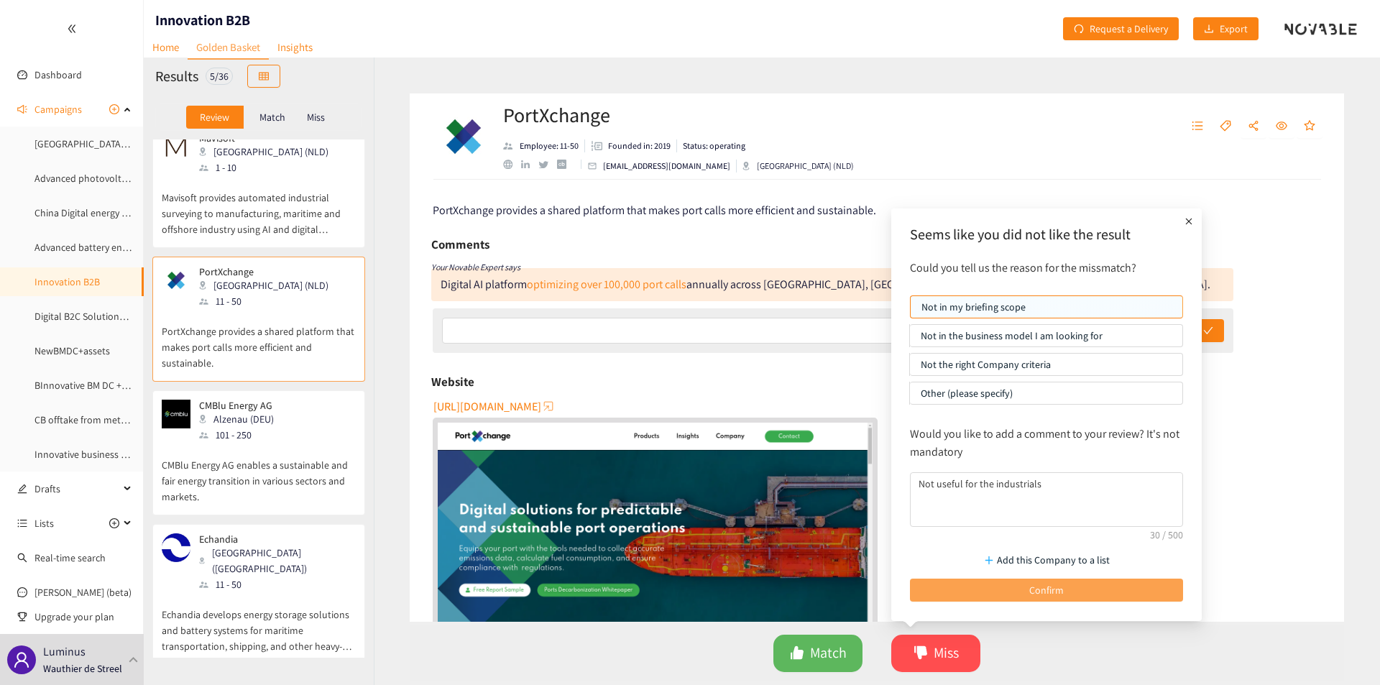
click at [1014, 590] on button "Confirm" at bounding box center [1046, 589] width 273 height 23
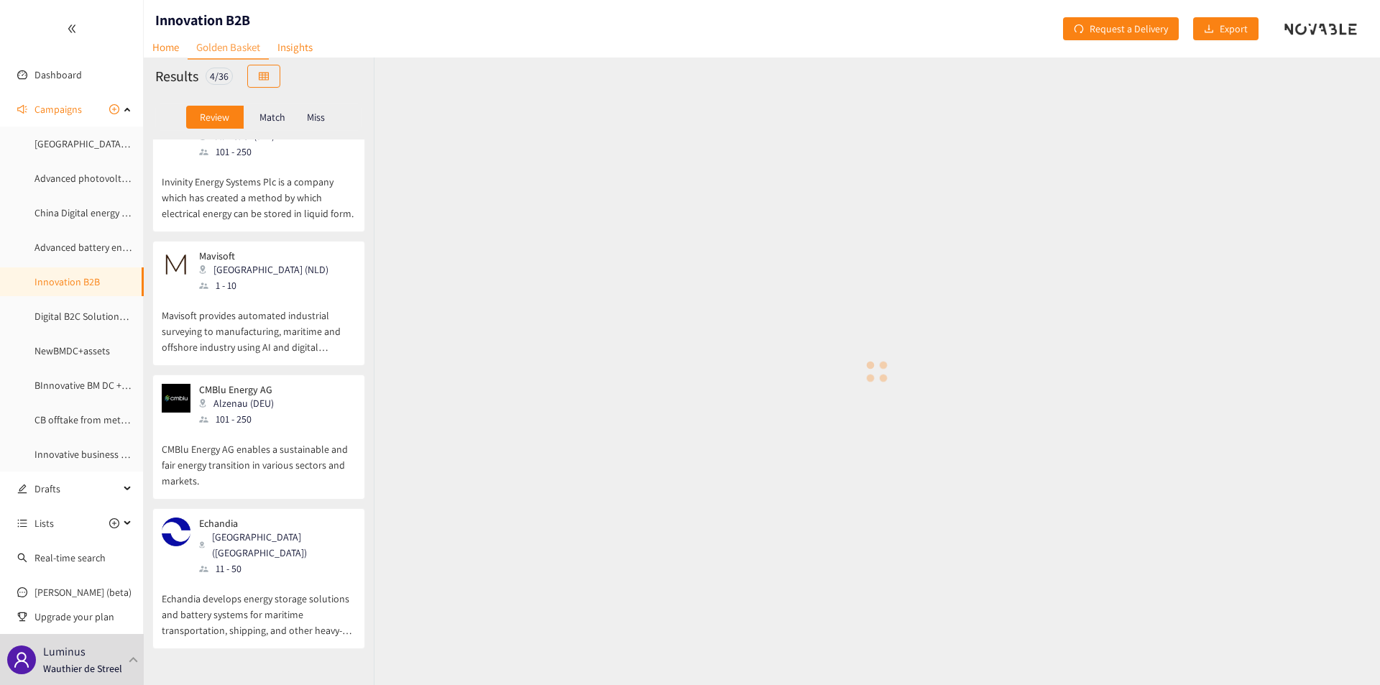
scroll to position [17, 0]
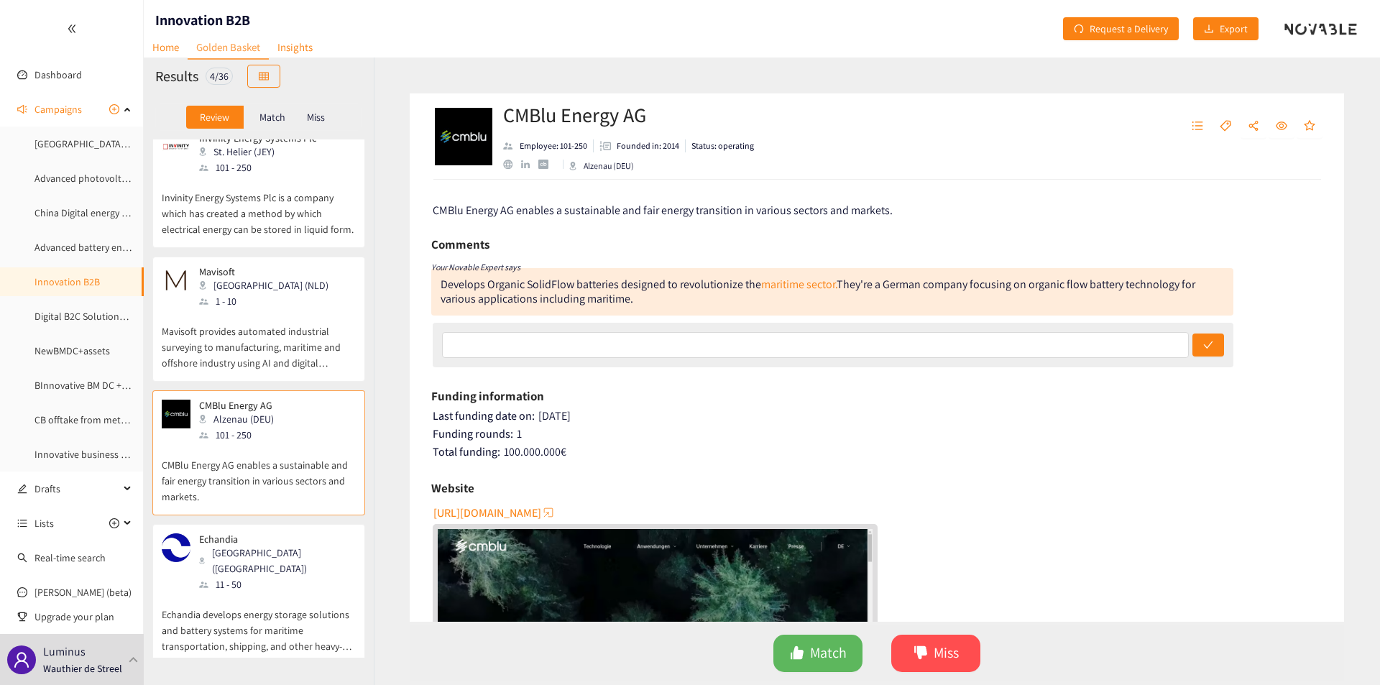
click at [239, 197] on p "Invinity Energy Systems Plc is a company which has created a method by which el…" at bounding box center [259, 206] width 194 height 62
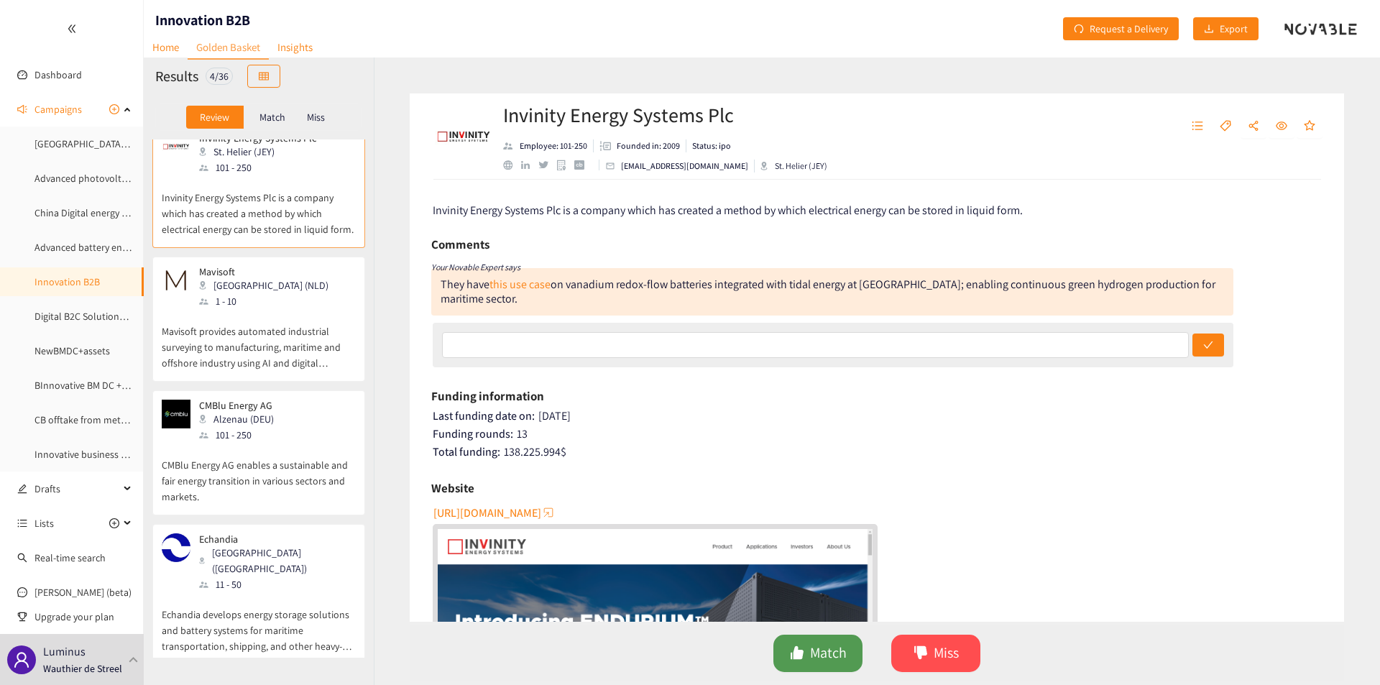
click at [826, 651] on span "Match" at bounding box center [828, 653] width 37 height 22
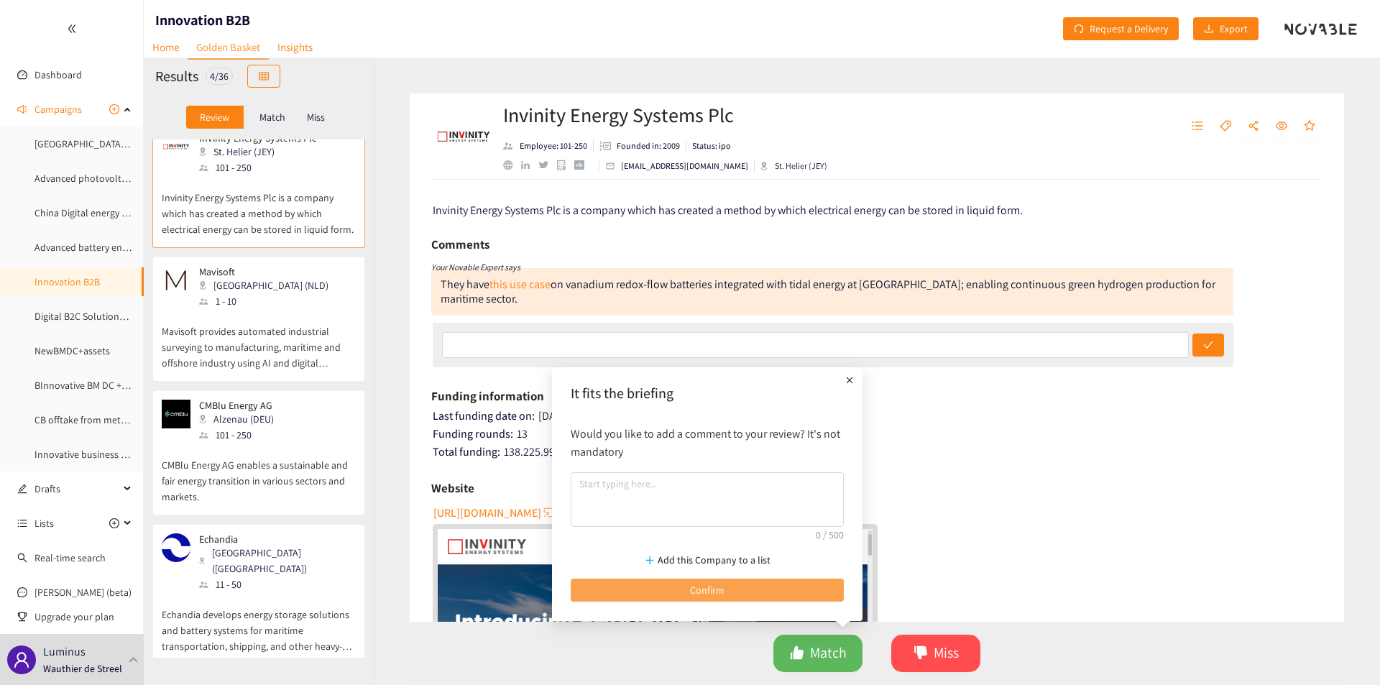
click at [756, 589] on button "Confirm" at bounding box center [706, 589] width 273 height 23
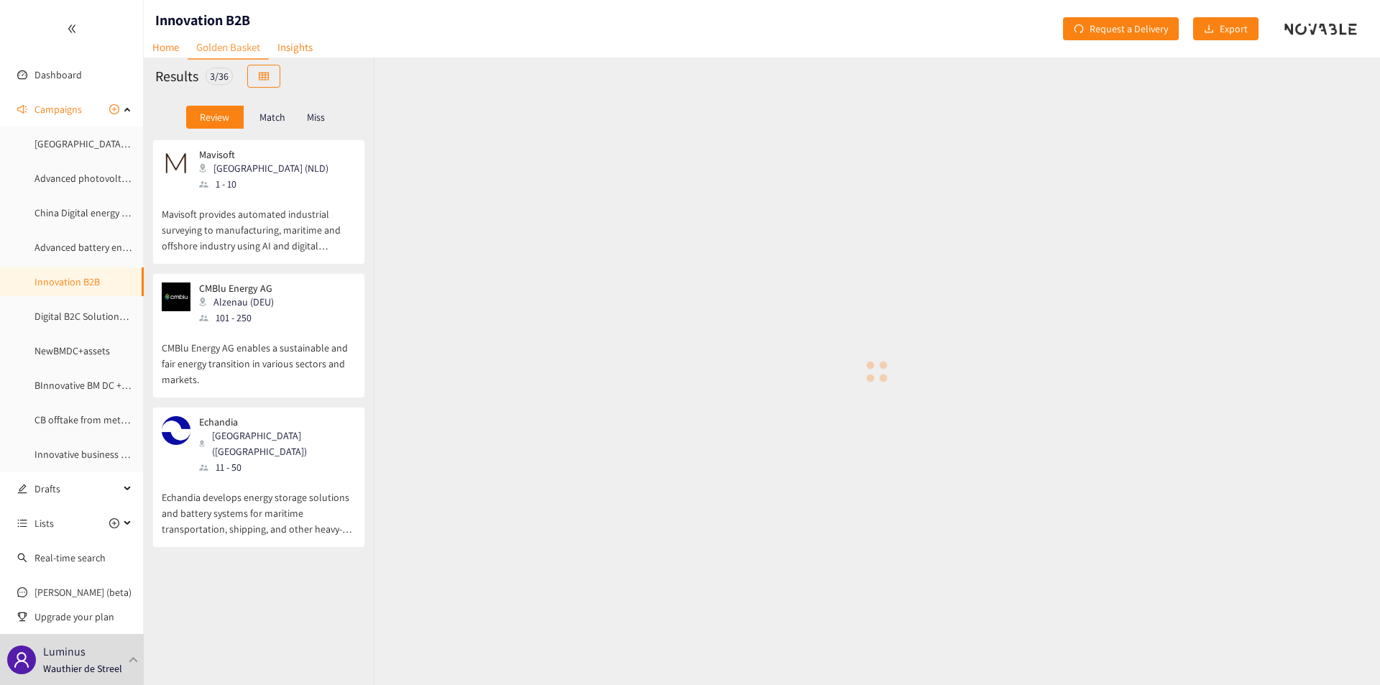
scroll to position [0, 0]
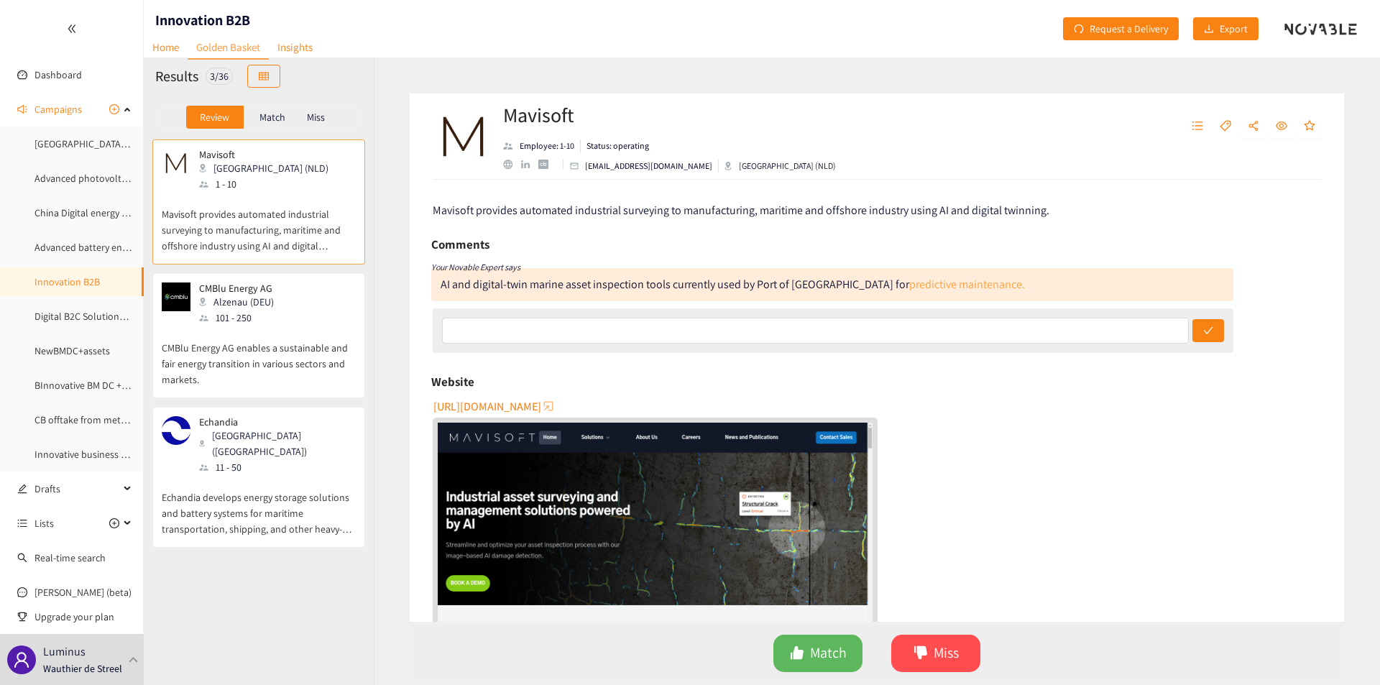
click at [909, 281] on link "predictive maintenance." at bounding box center [967, 284] width 116 height 15
click at [486, 286] on div "AI and digital-twin marine asset inspection tools currently used by Port of [GE…" at bounding box center [732, 284] width 584 height 15
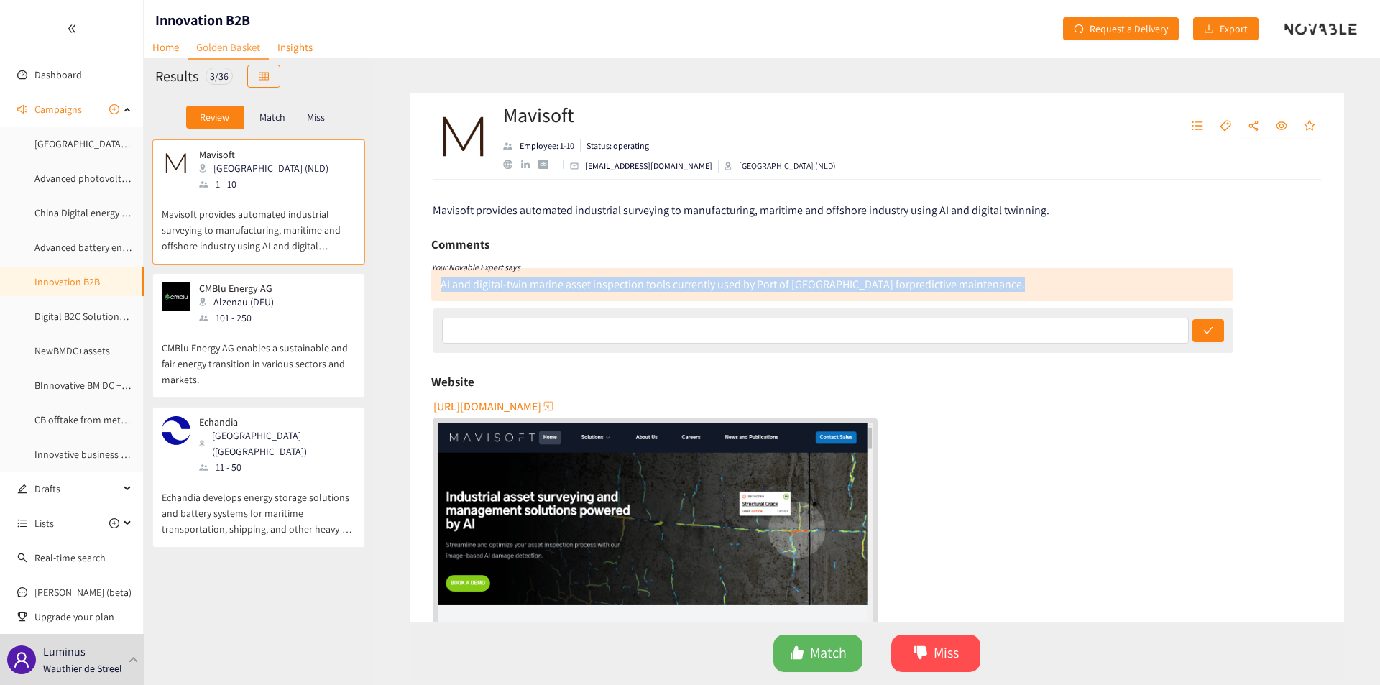
click at [486, 286] on div "AI and digital-twin marine asset inspection tools currently used by Port of [GE…" at bounding box center [732, 284] width 584 height 15
copy div "AI and digital-twin marine asset inspection tools currently used by Port of [GE…"
